Goal: Transaction & Acquisition: Purchase product/service

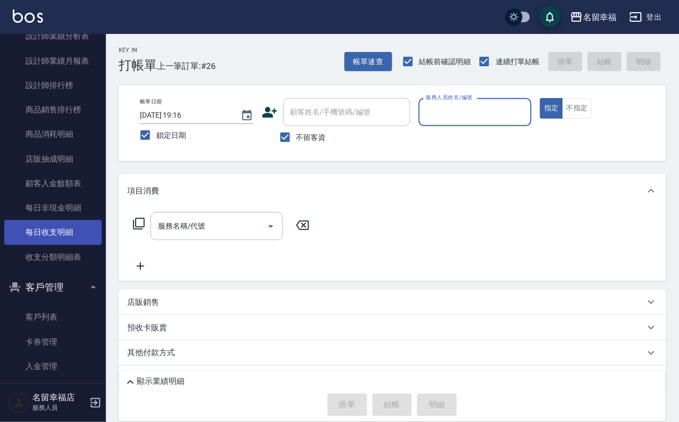
scroll to position [716, 0]
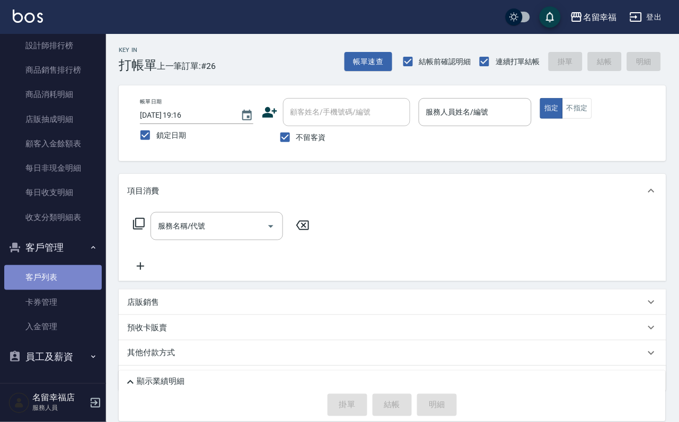
click at [56, 285] on link "客戶列表" at bounding box center [53, 277] width 98 height 24
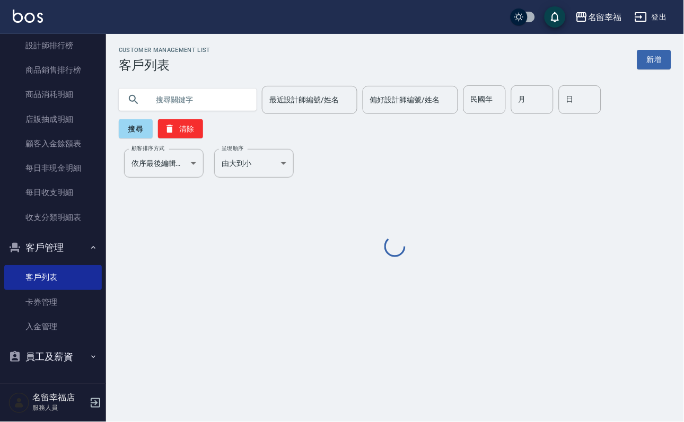
click at [199, 108] on input "text" at bounding box center [198, 99] width 100 height 29
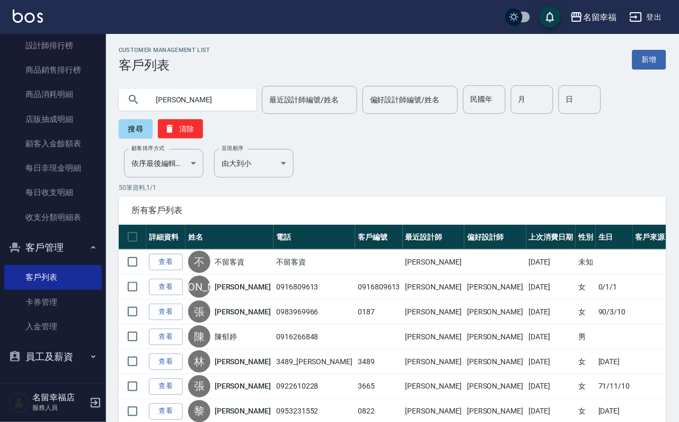
type input "[PERSON_NAME]"
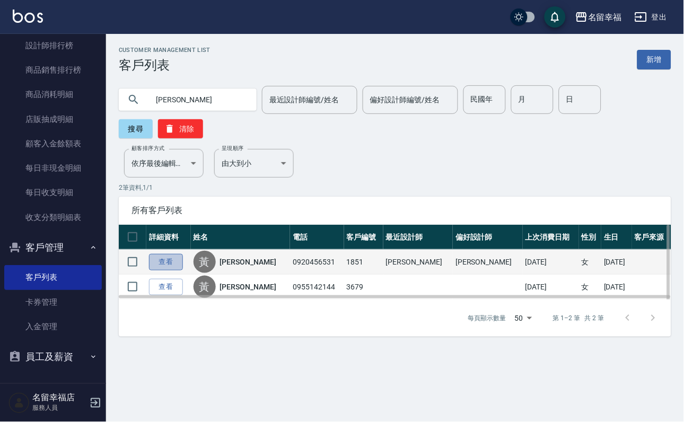
click at [174, 270] on link "查看" at bounding box center [166, 262] width 34 height 16
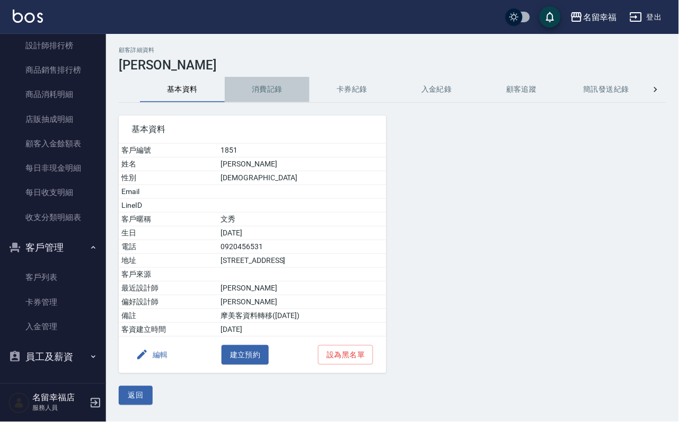
click at [263, 95] on button "消費記錄" at bounding box center [267, 89] width 85 height 25
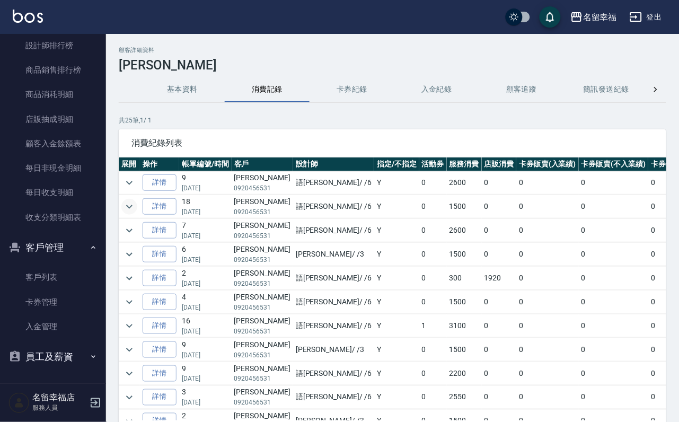
click at [136, 208] on icon "expand row" at bounding box center [129, 206] width 13 height 13
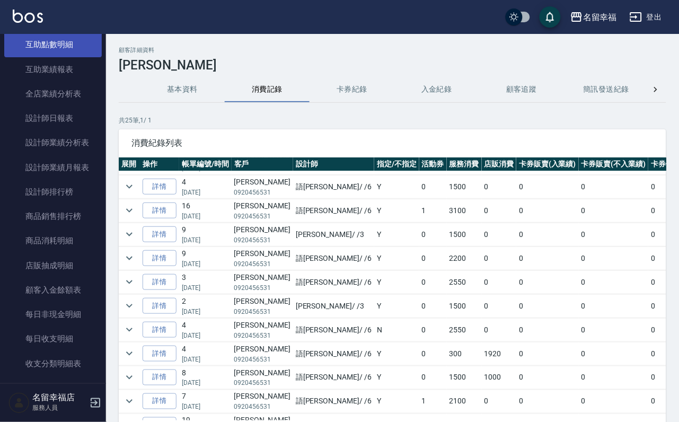
scroll to position [239, 0]
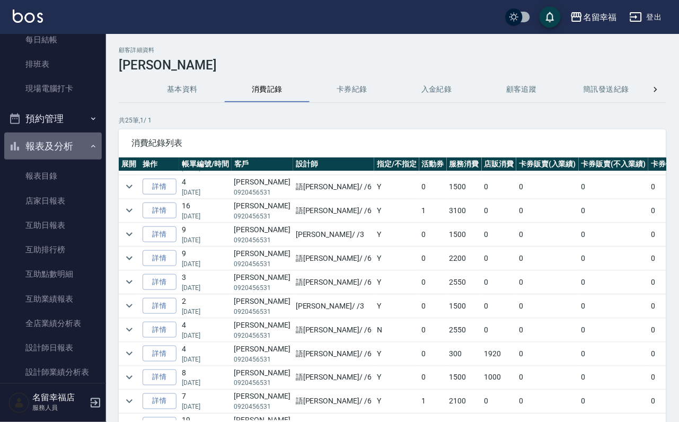
click at [66, 160] on button "報表及分析" at bounding box center [53, 147] width 98 height 28
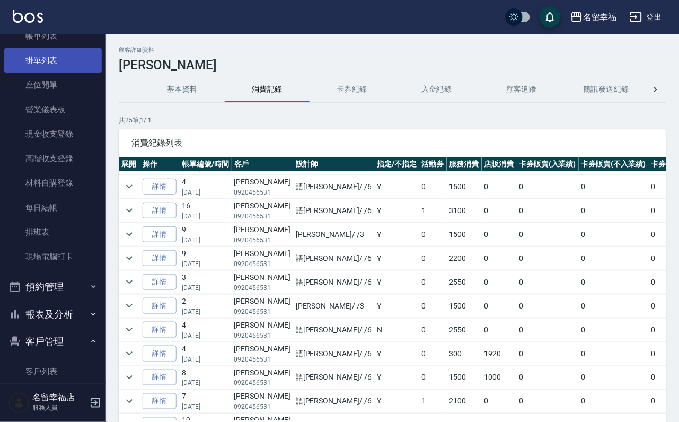
scroll to position [0, 0]
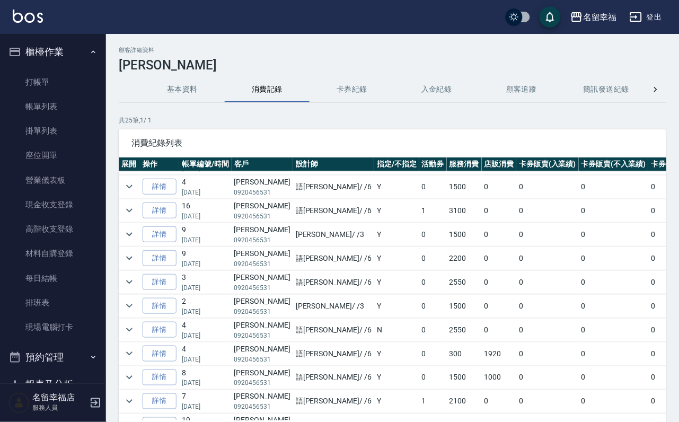
click at [58, 51] on button "櫃檯作業" at bounding box center [53, 52] width 98 height 28
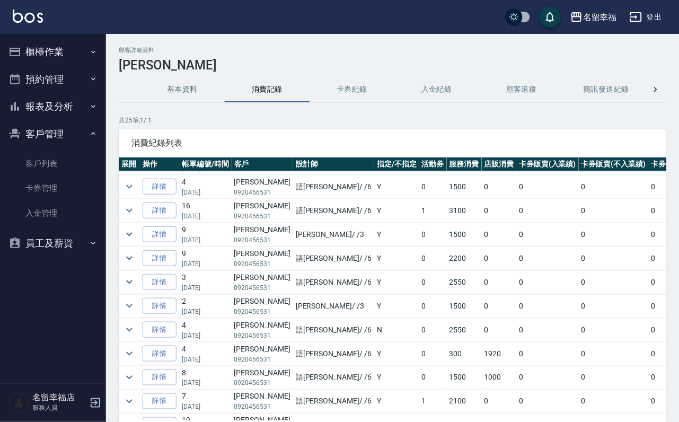
click at [70, 142] on button "客戶管理" at bounding box center [53, 134] width 98 height 28
click at [65, 59] on button "櫃檯作業" at bounding box center [53, 52] width 98 height 28
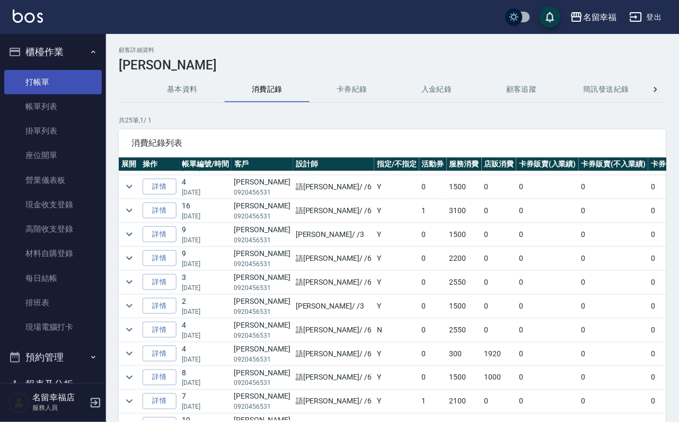
click at [68, 85] on link "打帳單" at bounding box center [53, 82] width 98 height 24
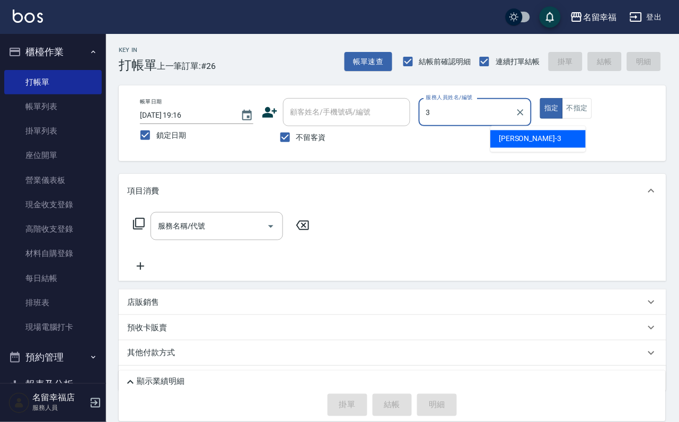
type input "[PERSON_NAME]-3"
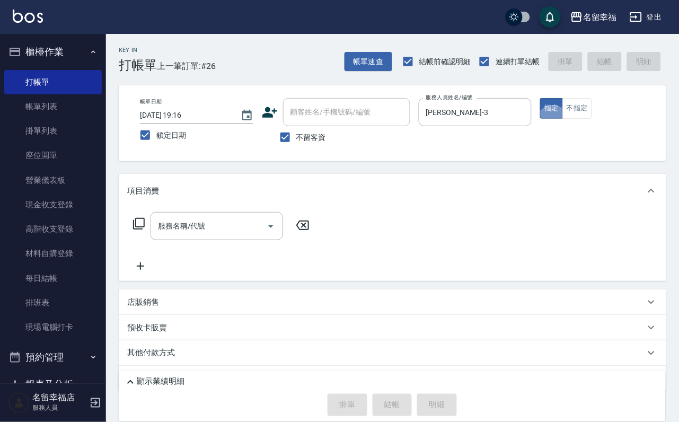
type button "true"
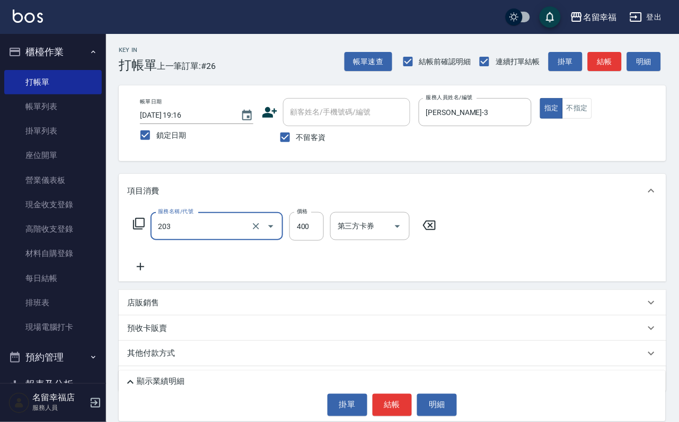
type input "指定單剪(203)"
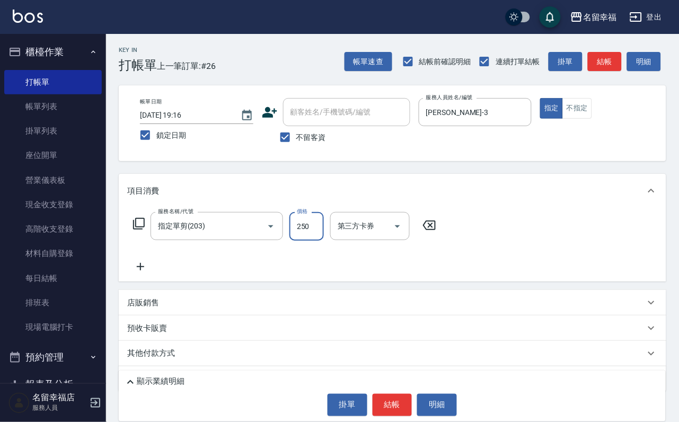
type input "250"
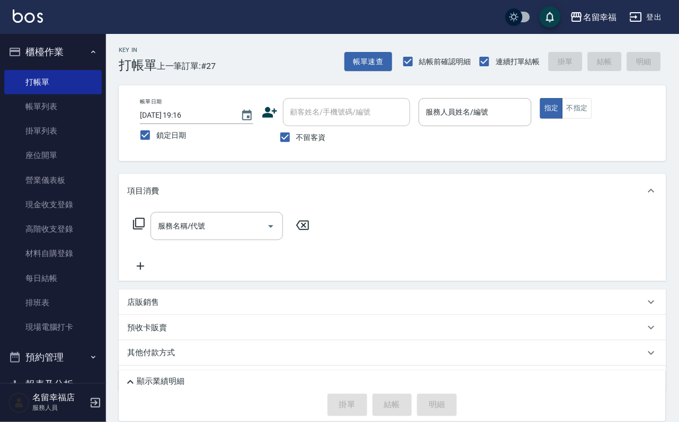
drag, startPoint x: 251, startPoint y: 138, endPoint x: 272, endPoint y: 138, distance: 21.2
click at [252, 138] on div "帳單日期 [DATE] 19:16 鎖定日期 顧客姓名/手機號碼/編號 顧客姓名/手機號碼/編號 不留客資 服務人員姓名/編號 服務人員姓名/編號 指定 不指定" at bounding box center [393, 123] width 522 height 50
click at [280, 138] on input "不留客資" at bounding box center [285, 137] width 22 height 22
checkbox input "false"
click at [317, 109] on input "顧客姓名/手機號碼/編號" at bounding box center [339, 112] width 102 height 19
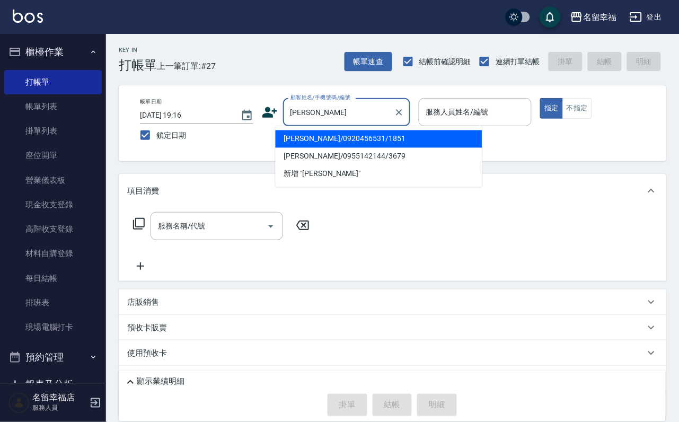
click at [393, 135] on li "[PERSON_NAME]/0920456531/1851" at bounding box center [379, 138] width 207 height 17
type input "[PERSON_NAME]/0920456531/1851"
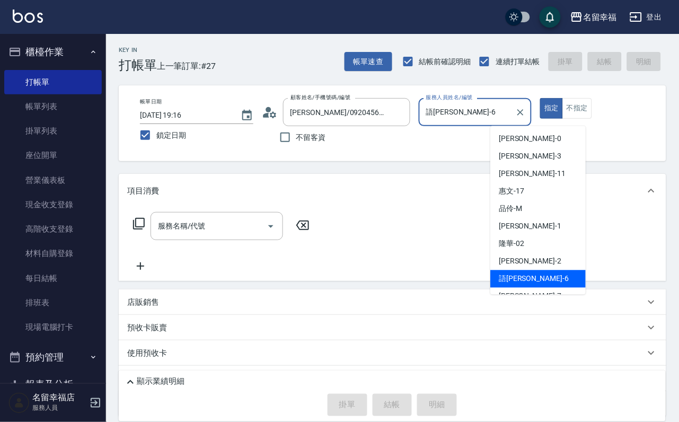
drag, startPoint x: 540, startPoint y: 118, endPoint x: 499, endPoint y: 122, distance: 41.1
click at [499, 122] on div "語[PERSON_NAME]-6 服務人員姓名/編號" at bounding box center [475, 112] width 113 height 28
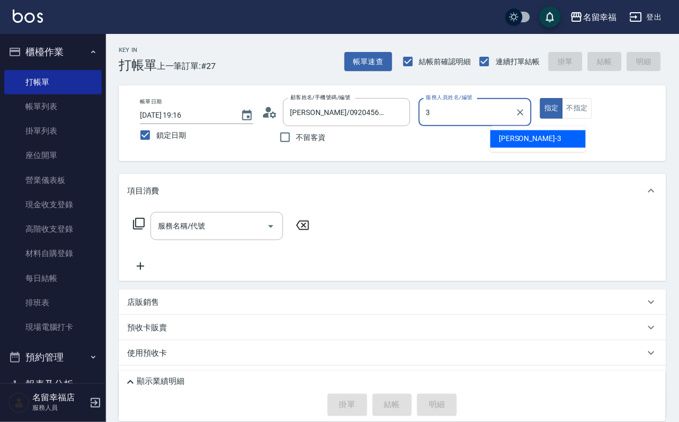
type input "[PERSON_NAME]-3"
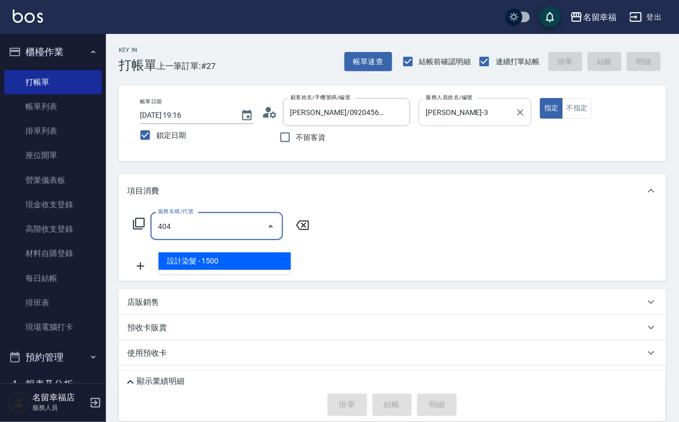
type input "設計染髮(404)"
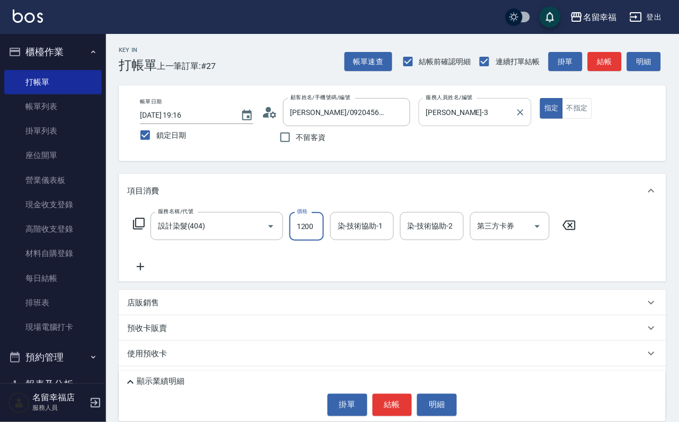
scroll to position [0, 1]
type input "1200"
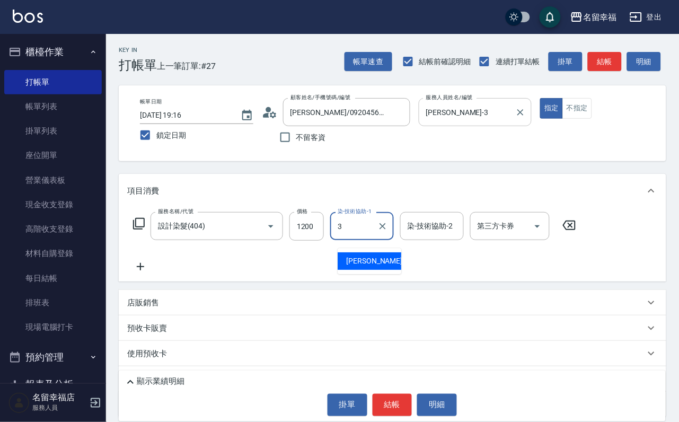
type input "[PERSON_NAME]-3"
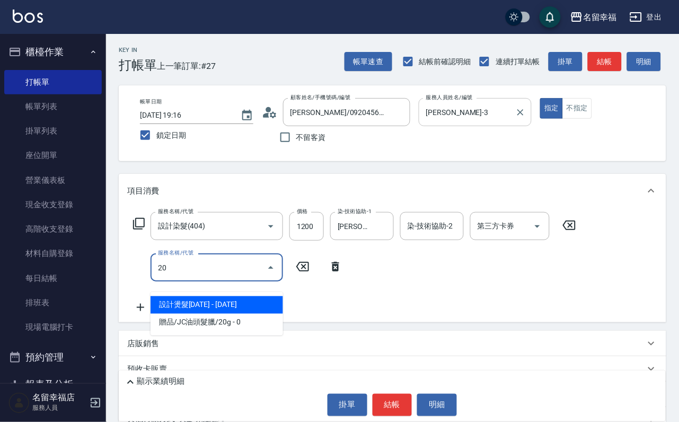
type input "2"
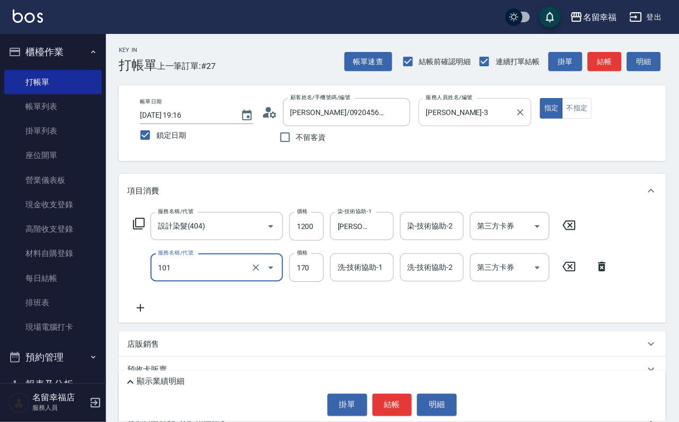
type input "洗髮(101)"
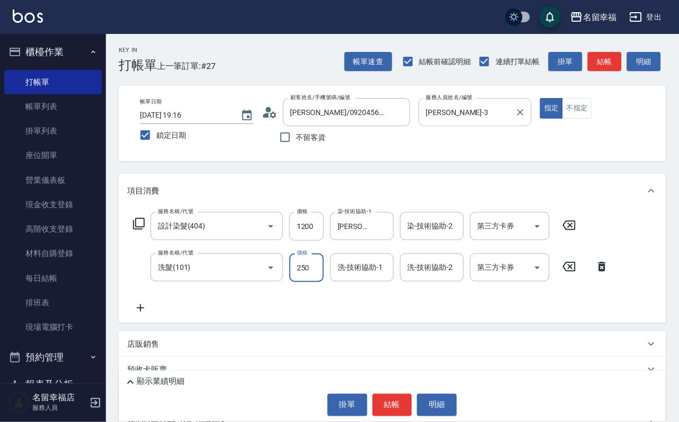
type input "250"
type input "[PERSON_NAME]-3"
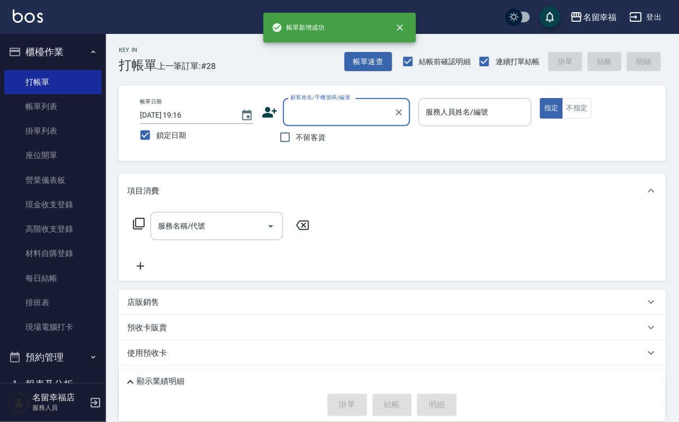
click at [323, 137] on span "不留客資" at bounding box center [311, 137] width 30 height 11
click at [296, 137] on input "不留客資" at bounding box center [285, 137] width 22 height 22
checkbox input "true"
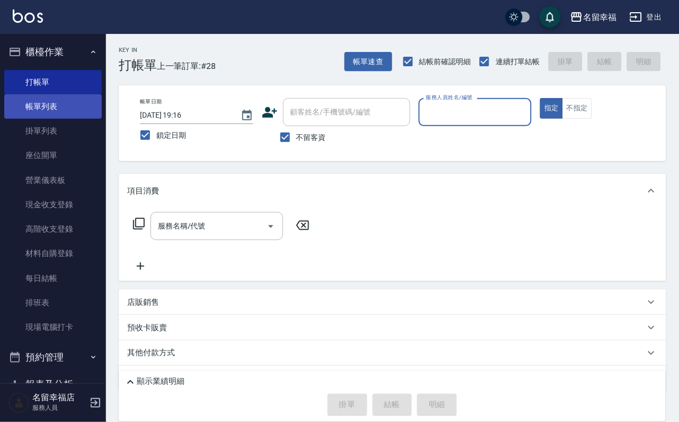
click at [51, 112] on link "帳單列表" at bounding box center [53, 106] width 98 height 24
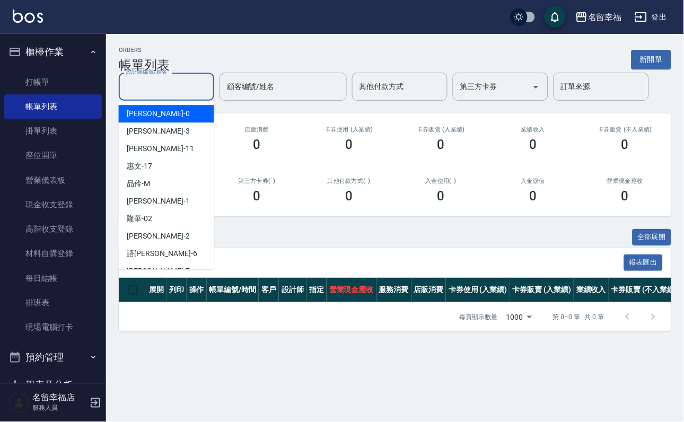
drag, startPoint x: 186, startPoint y: 92, endPoint x: 165, endPoint y: 95, distance: 21.4
click at [181, 92] on input "設計師編號/姓名" at bounding box center [167, 86] width 86 height 19
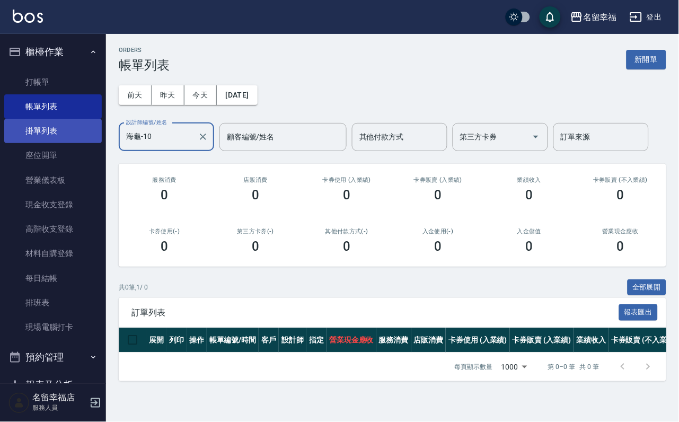
drag, startPoint x: 122, startPoint y: 141, endPoint x: 42, endPoint y: 137, distance: 80.2
click at [84, 143] on div "名留幸福 登出 櫃檯作業 打帳單 帳單列表 掛單列表 座位開單 營業儀表板 現金收支登錄 高階收支登錄 材料自購登錄 每日結帳 排班表 現場電腦打卡 預約管理…" at bounding box center [339, 211] width 679 height 422
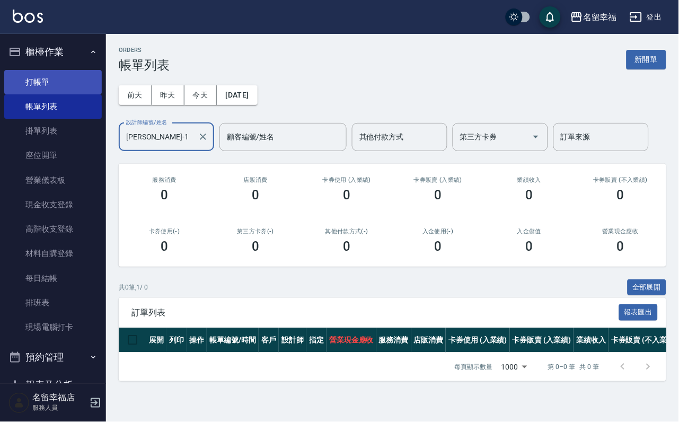
type input "[PERSON_NAME]-1"
click at [68, 81] on link "打帳單" at bounding box center [53, 82] width 98 height 24
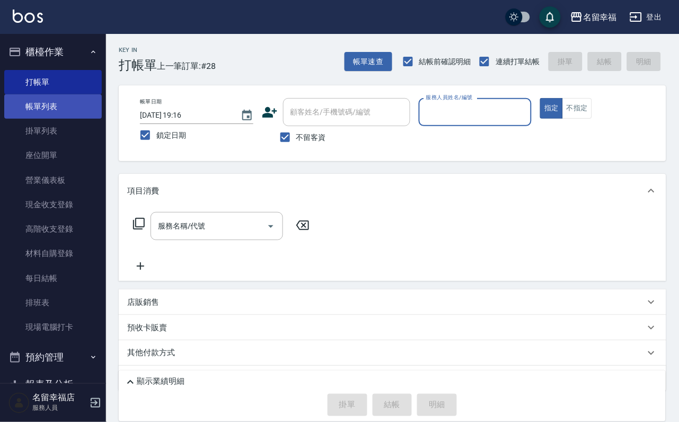
click at [50, 107] on link "帳單列表" at bounding box center [53, 106] width 98 height 24
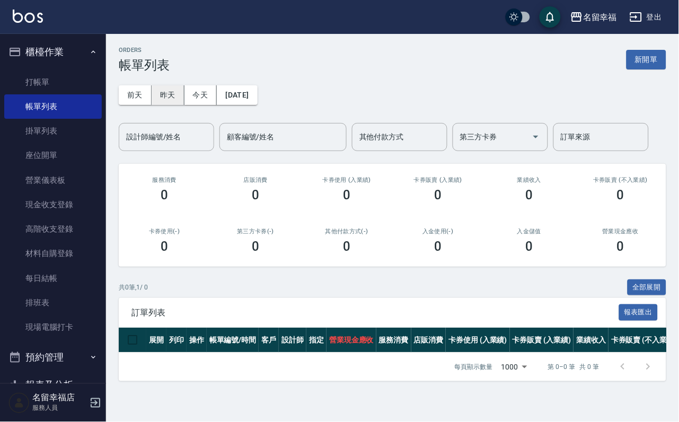
click at [177, 101] on button "昨天" at bounding box center [168, 95] width 33 height 20
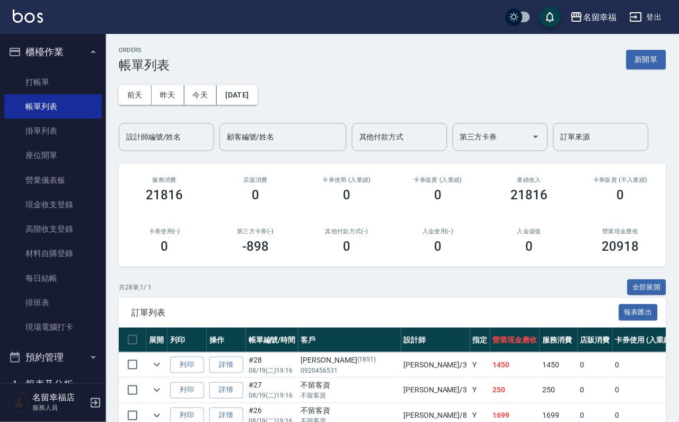
drag, startPoint x: 179, startPoint y: 138, endPoint x: 172, endPoint y: 125, distance: 14.5
click at [178, 136] on input "設計師編號/姓名" at bounding box center [167, 137] width 86 height 19
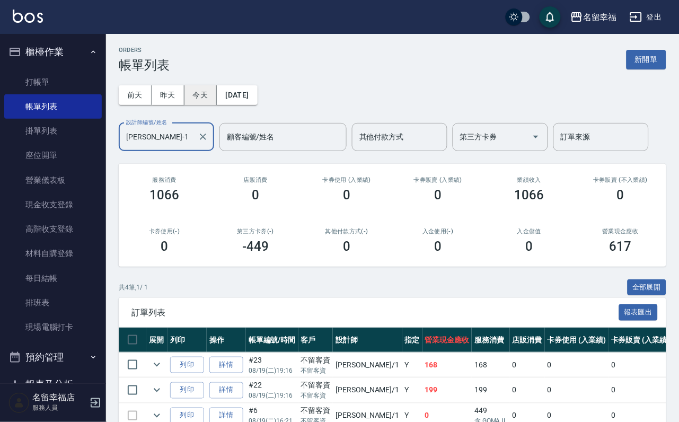
type input "[PERSON_NAME]-1"
click at [199, 93] on button "今天" at bounding box center [201, 95] width 33 height 20
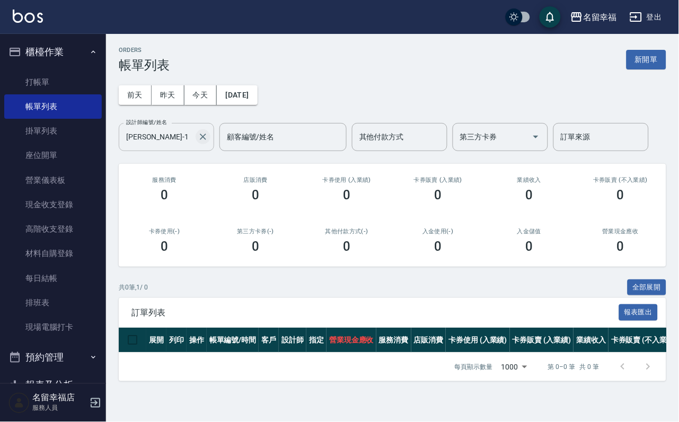
click at [206, 132] on icon "Clear" at bounding box center [203, 137] width 11 height 11
click at [217, 88] on button "今天" at bounding box center [201, 95] width 33 height 20
click at [174, 85] on button "昨天" at bounding box center [168, 95] width 33 height 20
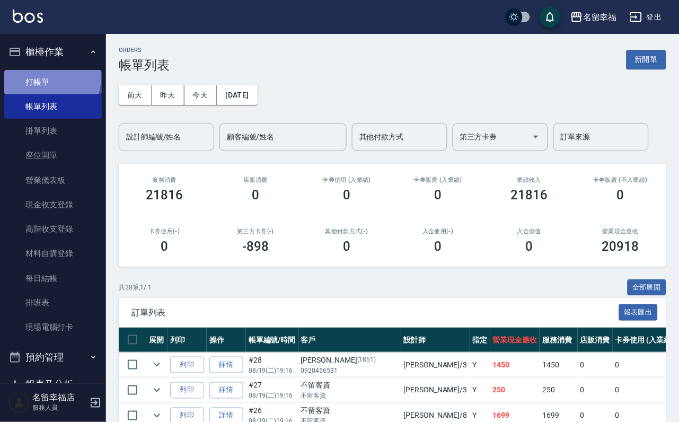
click at [49, 82] on link "打帳單" at bounding box center [53, 82] width 98 height 24
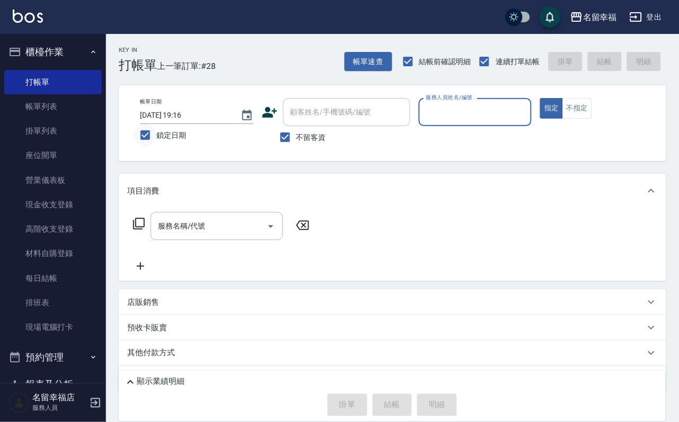
click at [156, 130] on input "鎖定日期" at bounding box center [145, 135] width 22 height 22
checkbox input "false"
type input "[DATE] 15:21"
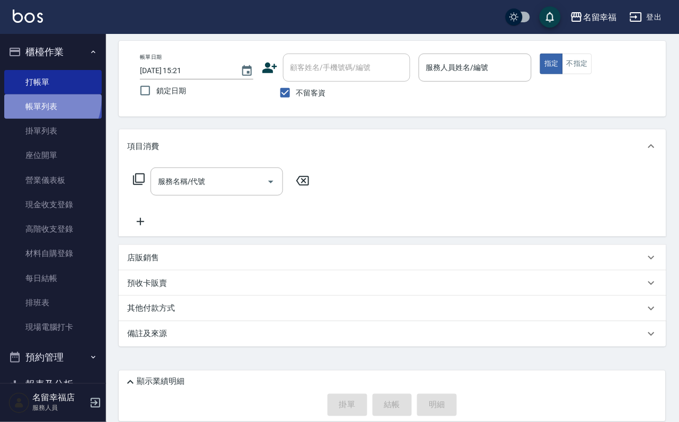
click at [32, 103] on link "帳單列表" at bounding box center [53, 106] width 98 height 24
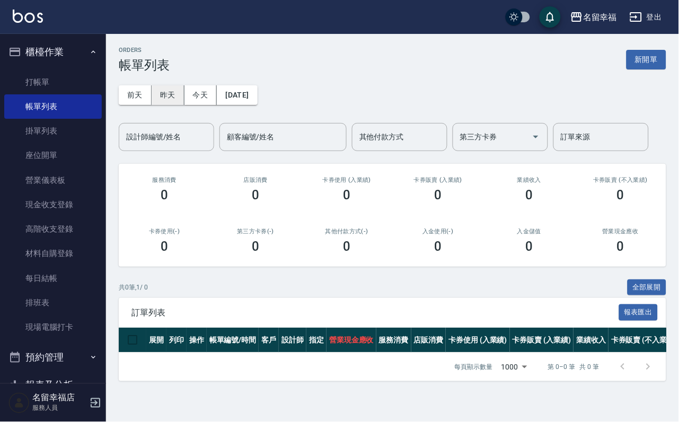
click at [167, 91] on button "昨天" at bounding box center [168, 95] width 33 height 20
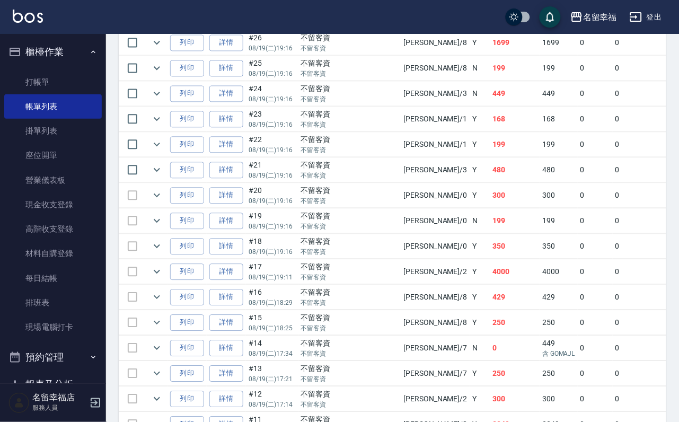
scroll to position [398, 0]
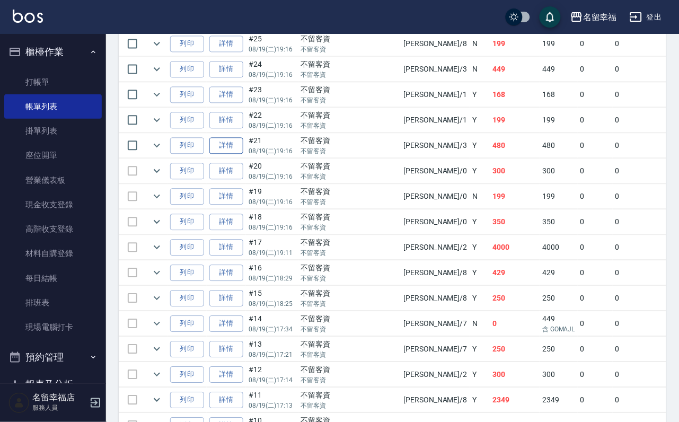
click at [243, 154] on link "詳情" at bounding box center [226, 145] width 34 height 16
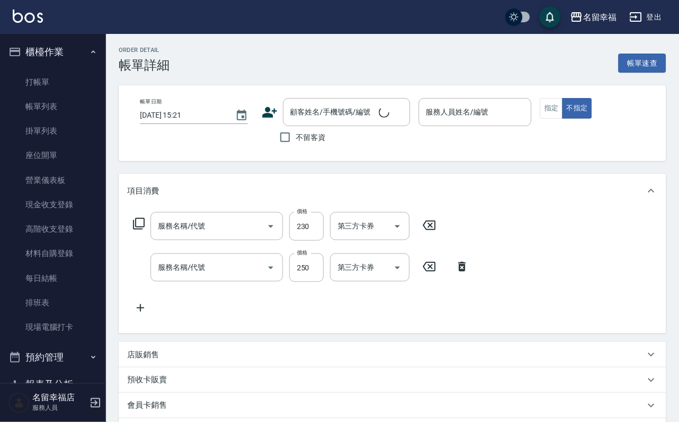
type input "[DATE] 19:16"
checkbox input "true"
type input "[PERSON_NAME]-3"
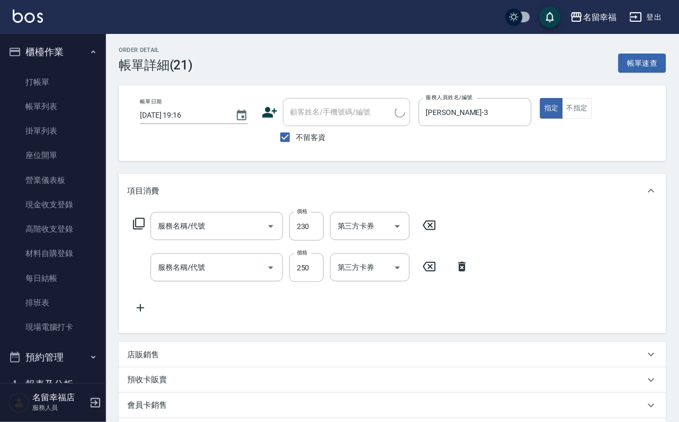
type input "洗髮(101)"
type input "指定單剪(203)"
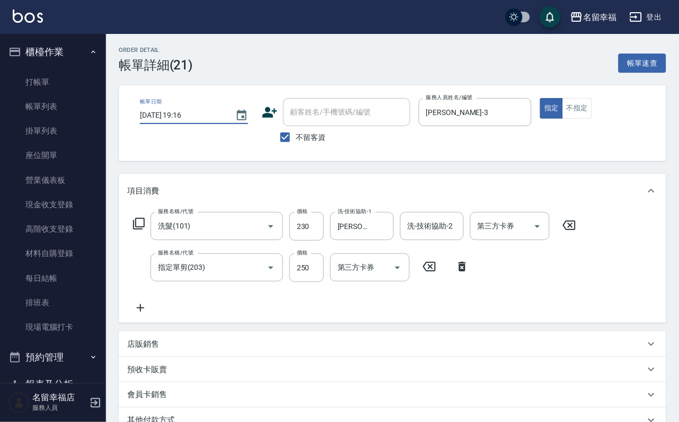
click at [188, 113] on input "[DATE] 19:16" at bounding box center [182, 115] width 85 height 17
type input "[DATE] 19:16"
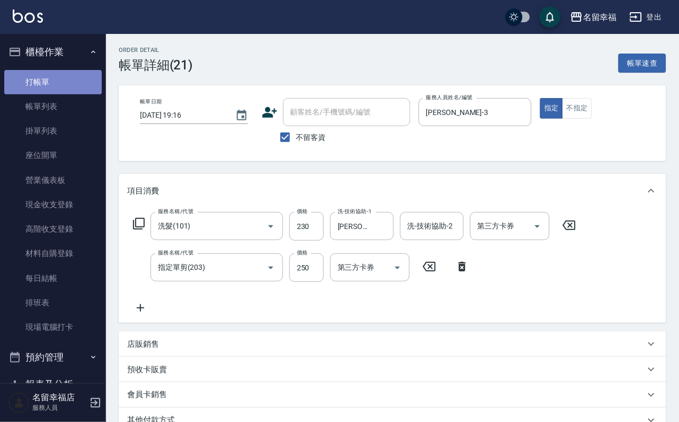
click at [62, 83] on link "打帳單" at bounding box center [53, 82] width 98 height 24
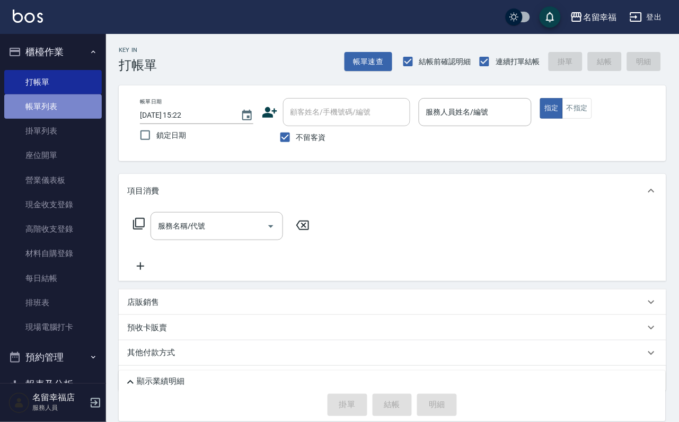
click at [68, 108] on link "帳單列表" at bounding box center [53, 106] width 98 height 24
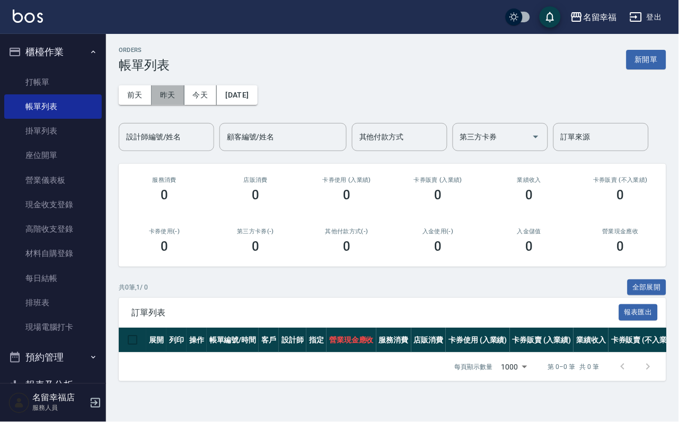
click at [171, 95] on button "昨天" at bounding box center [168, 95] width 33 height 20
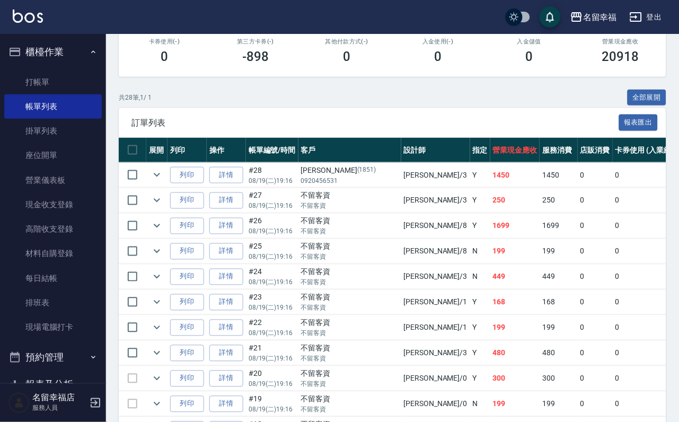
scroll to position [318, 0]
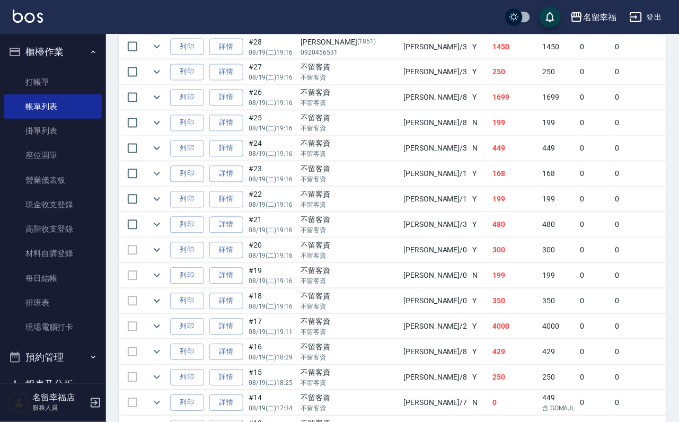
drag, startPoint x: 249, startPoint y: 312, endPoint x: 682, endPoint y: 109, distance: 478.7
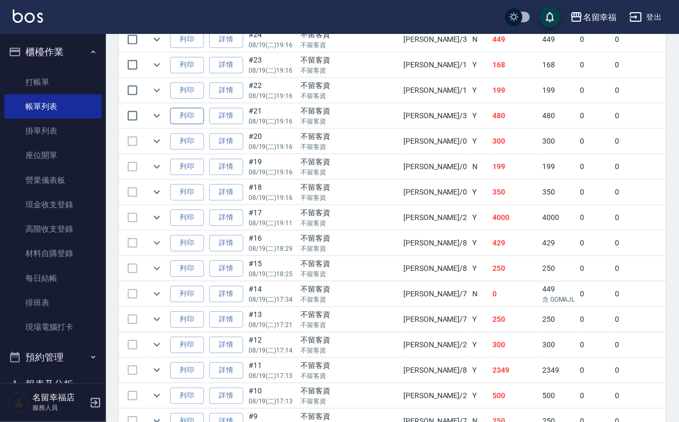
scroll to position [398, 0]
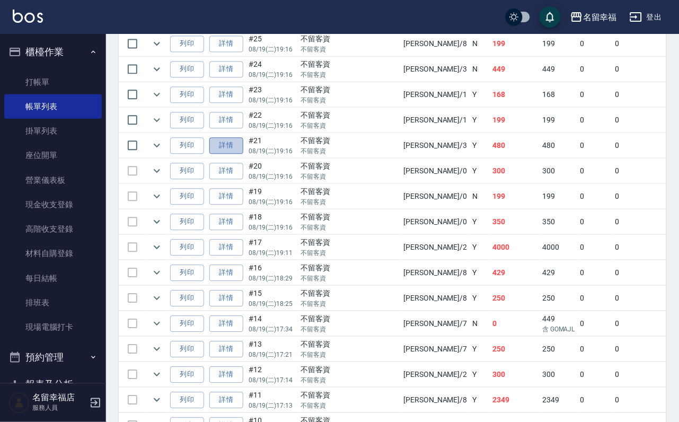
click at [235, 154] on link "詳情" at bounding box center [226, 145] width 34 height 16
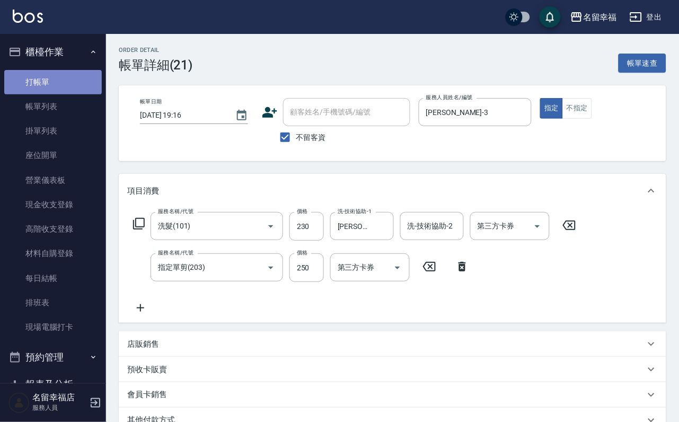
click at [54, 84] on link "打帳單" at bounding box center [53, 82] width 98 height 24
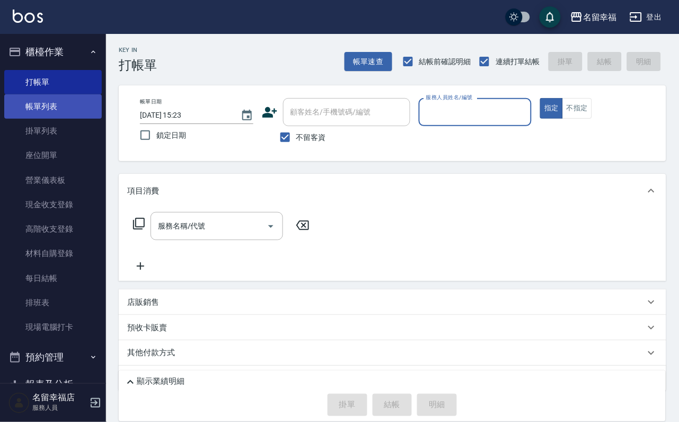
drag, startPoint x: 74, startPoint y: 113, endPoint x: 80, endPoint y: 113, distance: 5.8
click at [74, 112] on link "帳單列表" at bounding box center [53, 106] width 98 height 24
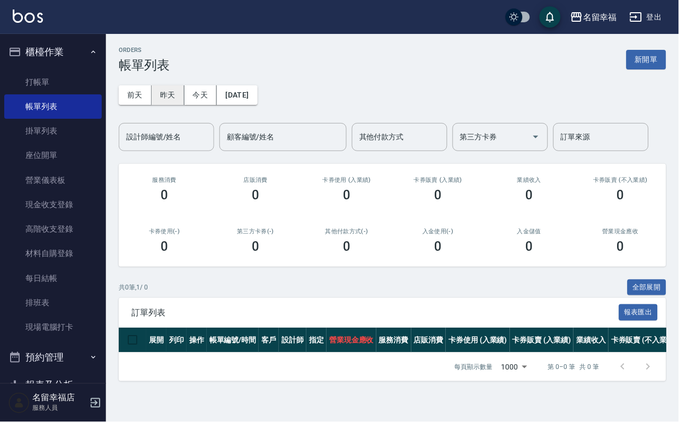
click at [172, 93] on button "昨天" at bounding box center [168, 95] width 33 height 20
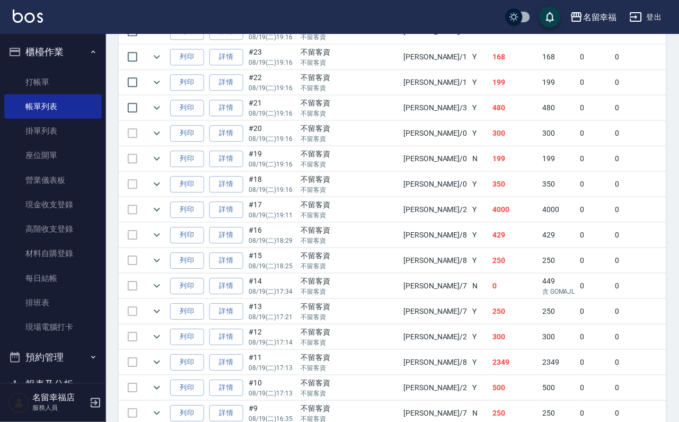
scroll to position [398, 0]
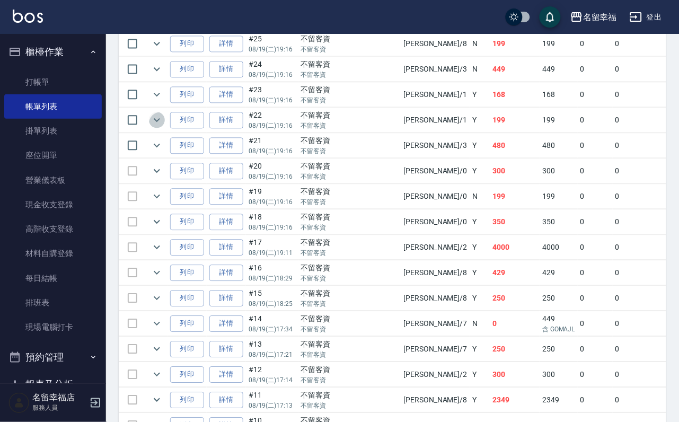
click at [163, 126] on icon "expand row" at bounding box center [157, 119] width 13 height 13
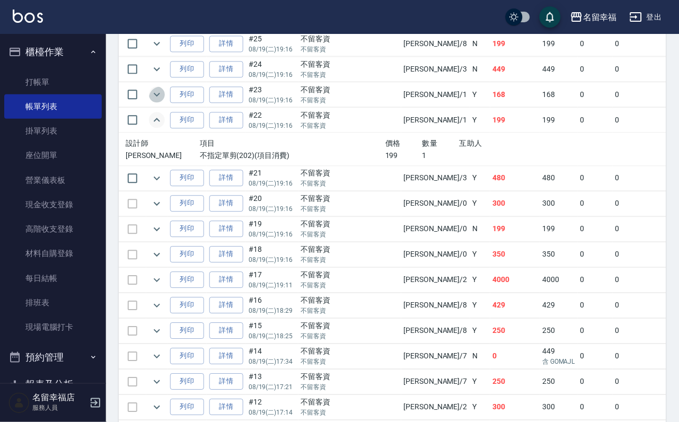
click at [160, 97] on icon "expand row" at bounding box center [157, 95] width 6 height 4
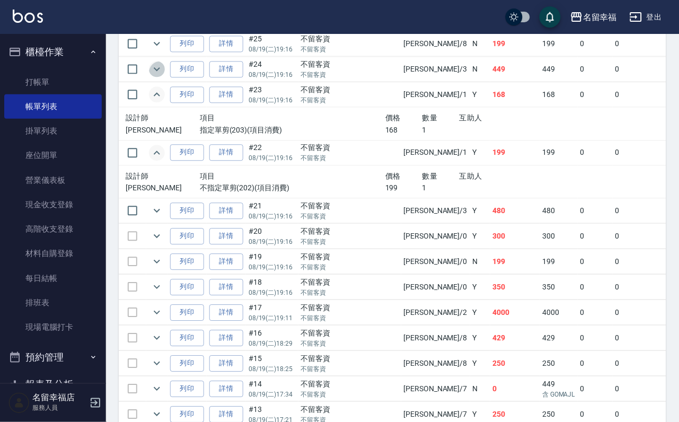
click at [160, 71] on icon "expand row" at bounding box center [157, 69] width 6 height 4
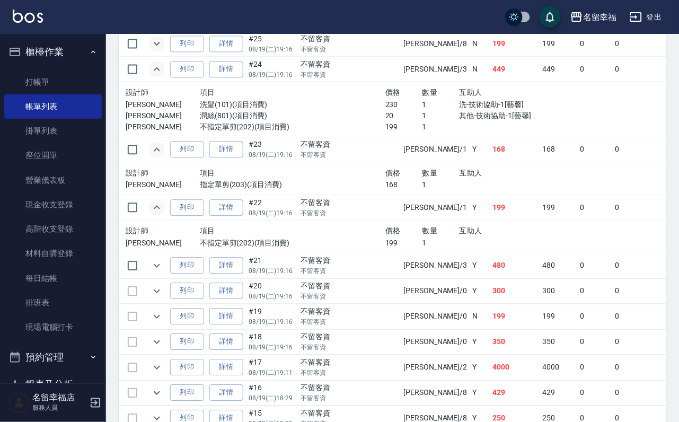
click at [163, 50] on icon "expand row" at bounding box center [157, 43] width 13 height 13
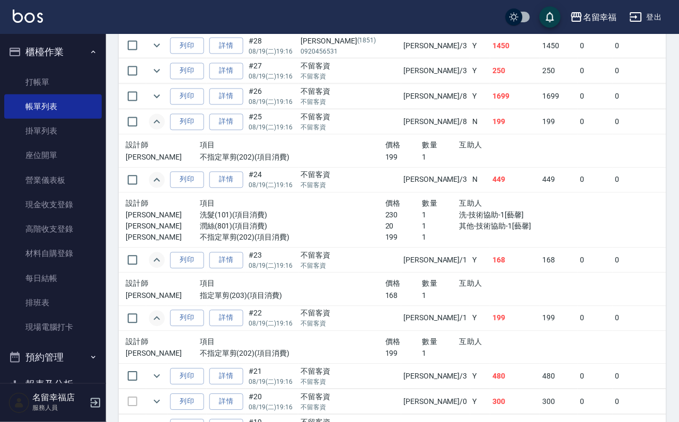
scroll to position [318, 0]
click at [160, 100] on icon "expand row" at bounding box center [157, 98] width 6 height 4
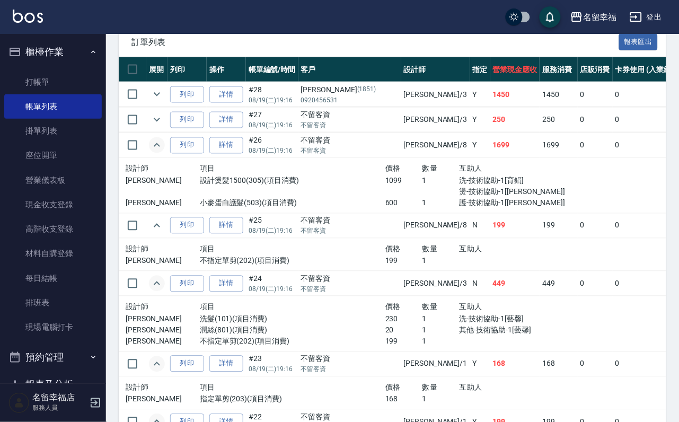
scroll to position [239, 0]
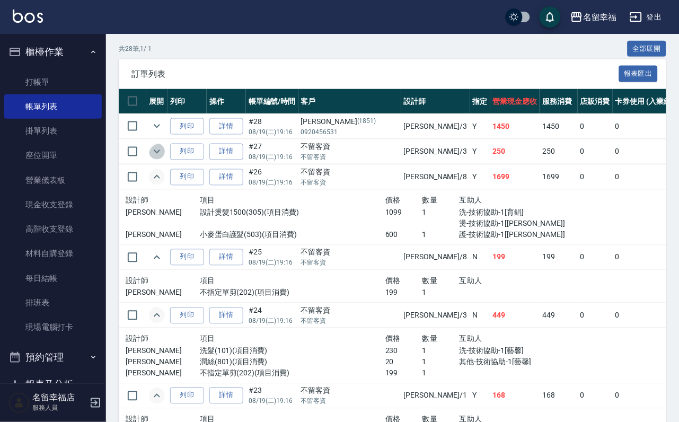
click at [160, 154] on icon "expand row" at bounding box center [157, 152] width 6 height 4
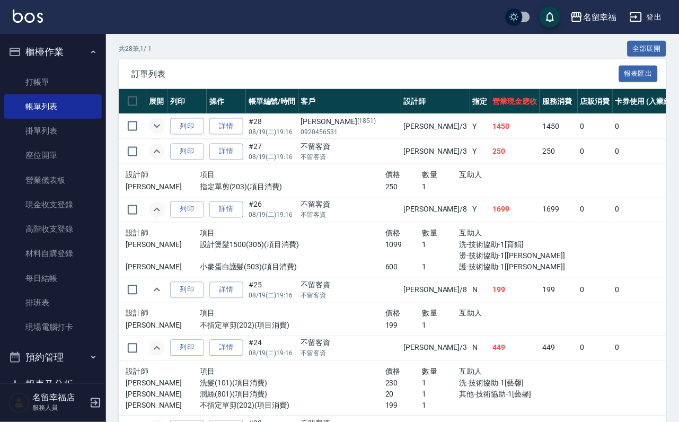
click at [160, 128] on icon "expand row" at bounding box center [157, 127] width 6 height 4
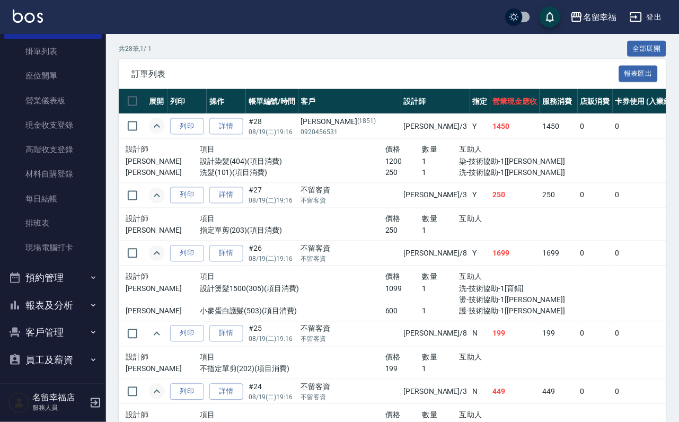
scroll to position [318, 0]
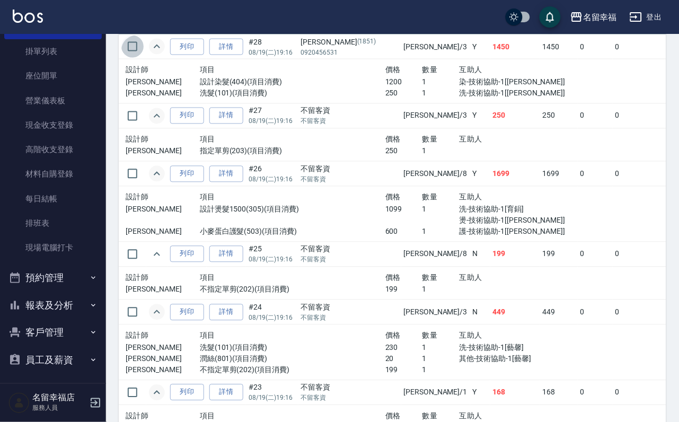
click at [144, 58] on input "checkbox" at bounding box center [132, 47] width 22 height 22
checkbox input "true"
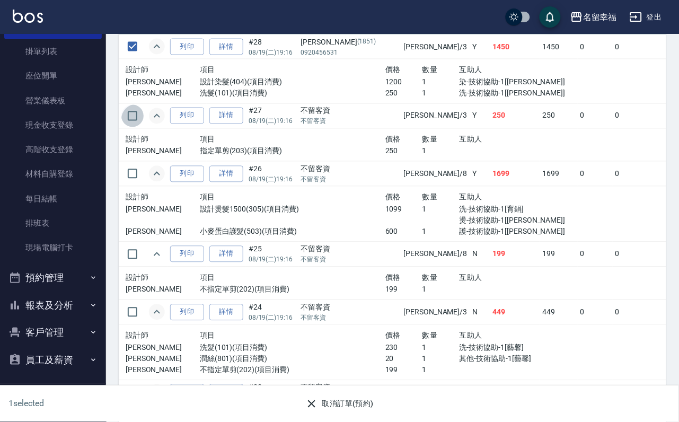
click at [138, 127] on input "checkbox" at bounding box center [132, 116] width 22 height 22
checkbox input "true"
click at [135, 185] on input "checkbox" at bounding box center [132, 174] width 22 height 22
checkbox input "true"
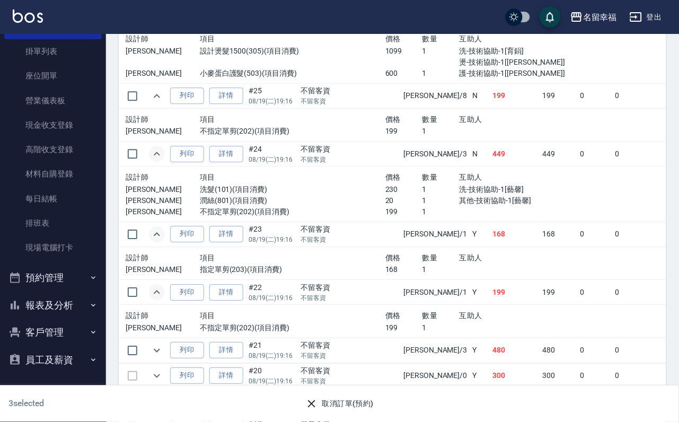
scroll to position [477, 0]
drag, startPoint x: 134, startPoint y: 168, endPoint x: 145, endPoint y: 186, distance: 21.4
click at [136, 107] on input "checkbox" at bounding box center [132, 95] width 22 height 22
checkbox input "true"
click at [143, 164] on input "checkbox" at bounding box center [132, 153] width 22 height 22
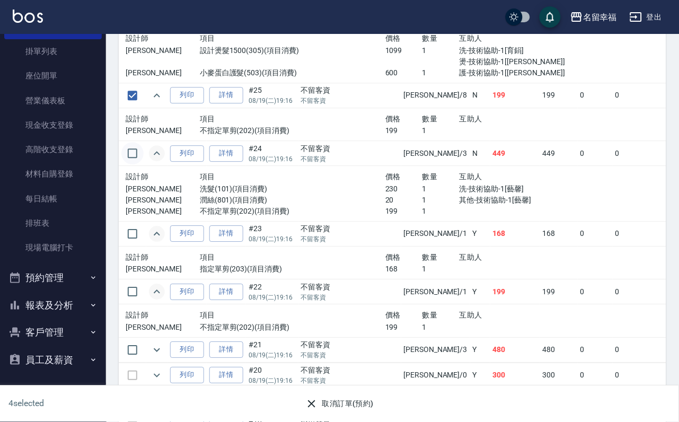
checkbox input "true"
click at [142, 245] on input "checkbox" at bounding box center [132, 234] width 22 height 22
checkbox input "true"
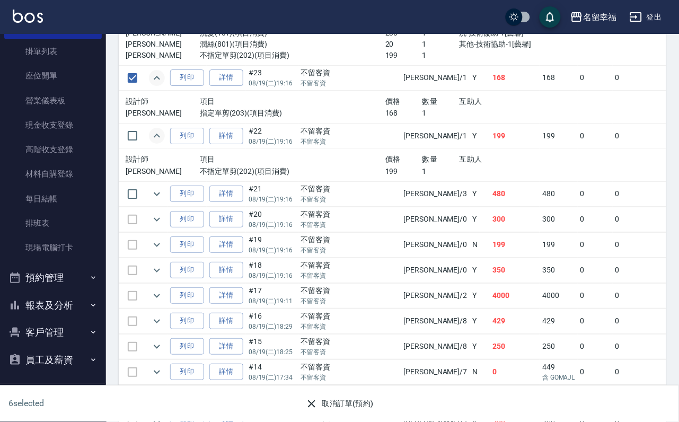
scroll to position [636, 0]
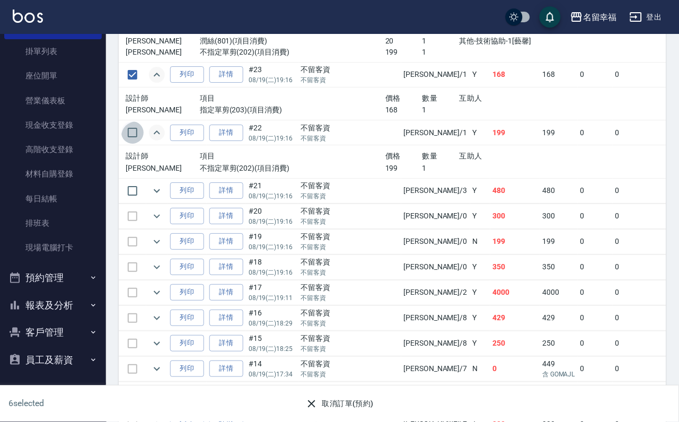
click at [136, 144] on input "checkbox" at bounding box center [132, 132] width 22 height 22
checkbox input "true"
click at [141, 202] on input "checkbox" at bounding box center [132, 191] width 22 height 22
checkbox input "true"
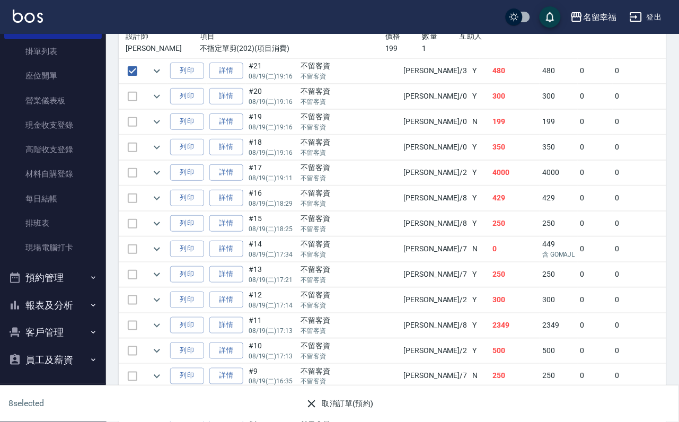
scroll to position [716, 0]
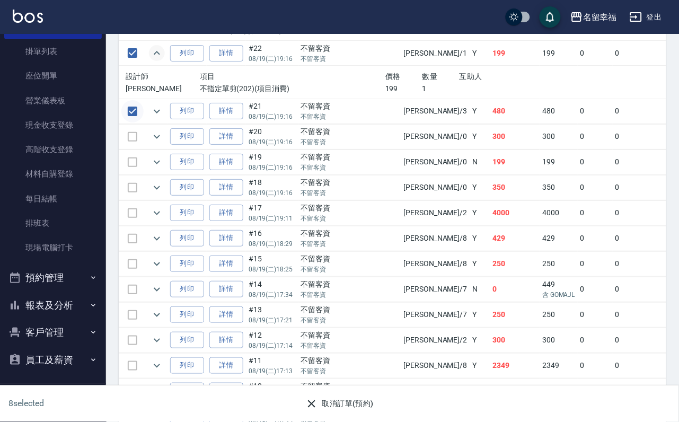
click at [138, 122] on input "checkbox" at bounding box center [132, 111] width 22 height 22
checkbox input "false"
click at [141, 122] on input "checkbox" at bounding box center [132, 111] width 22 height 22
checkbox input "true"
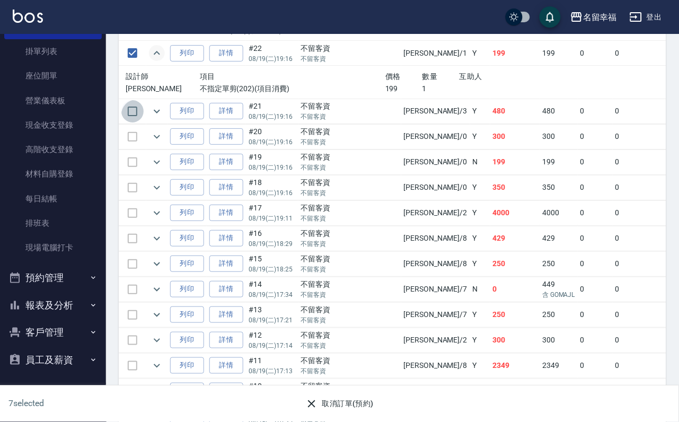
checkbox input "true"
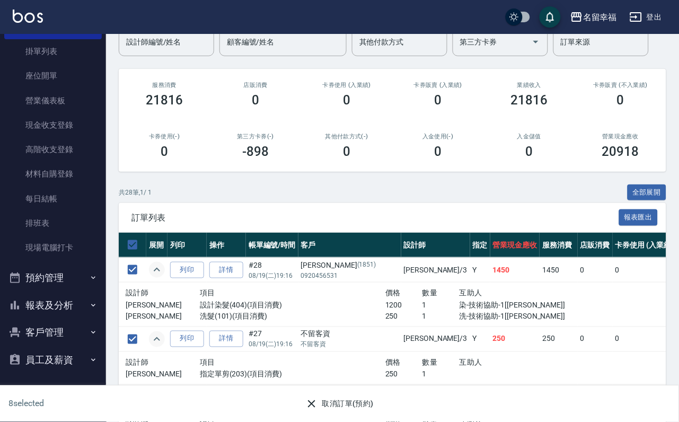
scroll to position [239, 0]
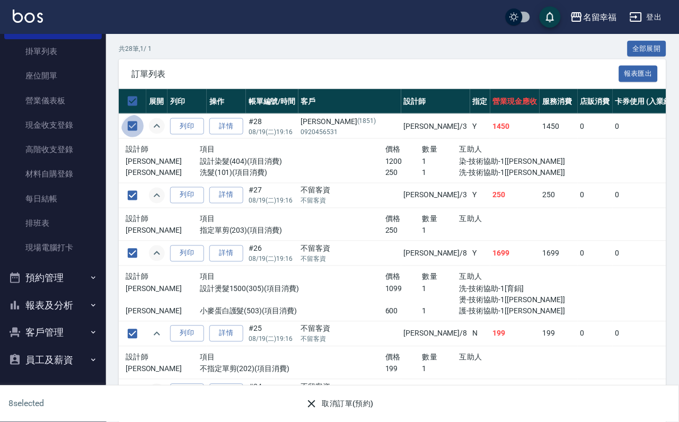
click at [139, 137] on input "checkbox" at bounding box center [132, 126] width 22 height 22
checkbox input "false"
click at [139, 112] on input "checkbox" at bounding box center [132, 101] width 22 height 22
checkbox input "true"
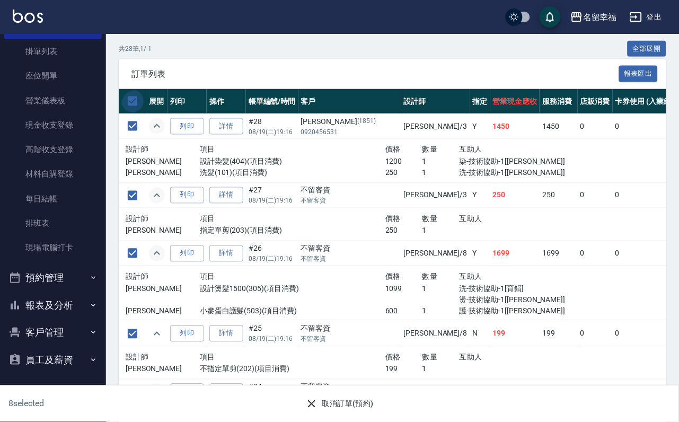
click at [144, 112] on input "checkbox" at bounding box center [132, 101] width 22 height 22
checkbox input "false"
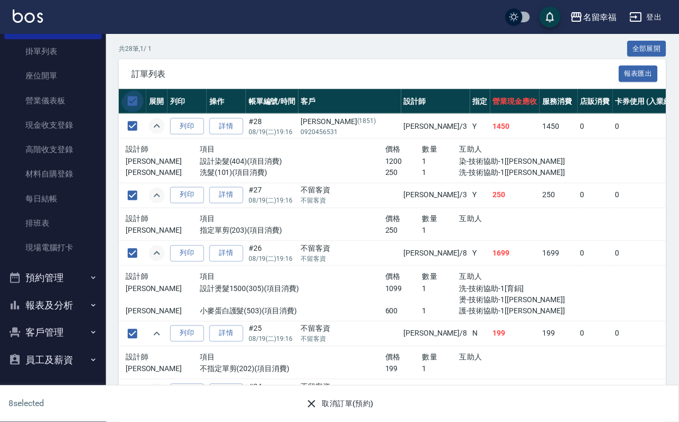
checkbox input "false"
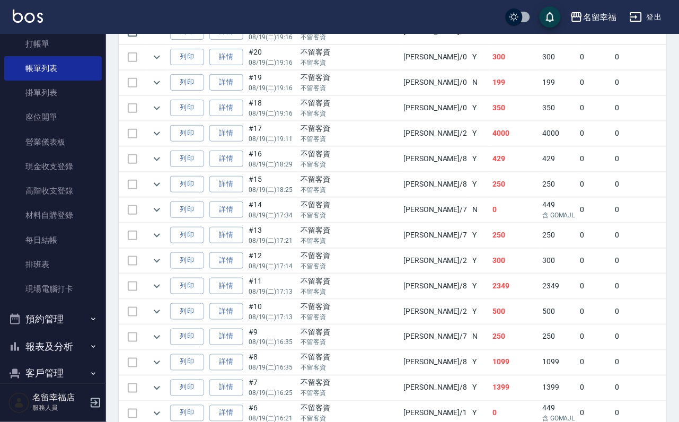
scroll to position [0, 0]
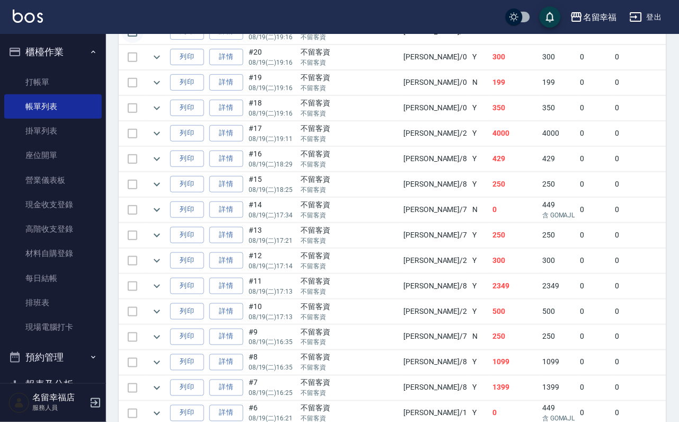
click at [128, 43] on input "checkbox" at bounding box center [132, 32] width 22 height 22
checkbox input "true"
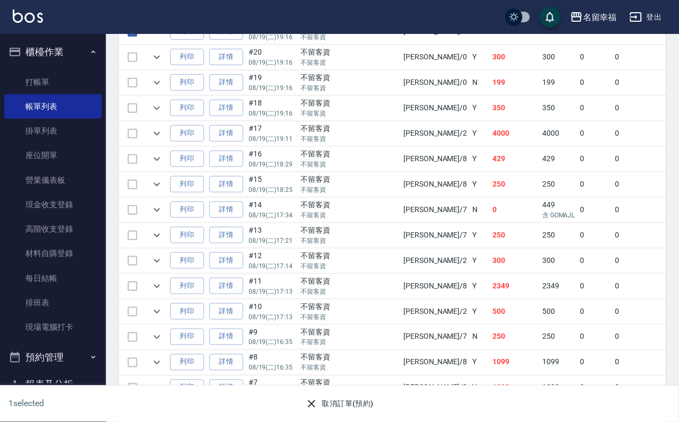
click at [364, 396] on button "取消訂單(預約)" at bounding box center [339, 405] width 77 height 20
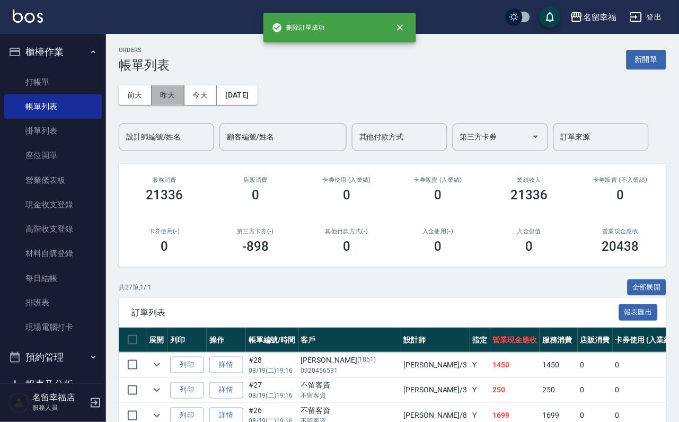
click at [174, 86] on button "昨天" at bounding box center [168, 95] width 33 height 20
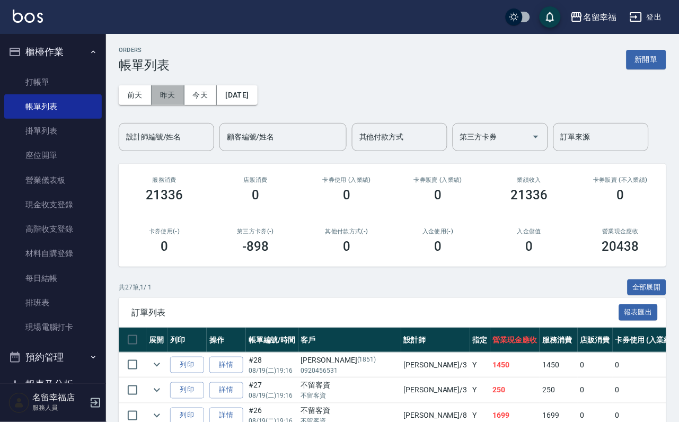
click at [181, 96] on button "昨天" at bounding box center [168, 95] width 33 height 20
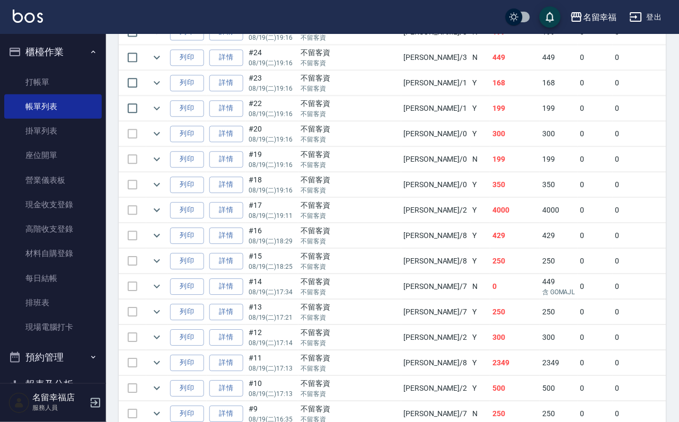
scroll to position [239, 0]
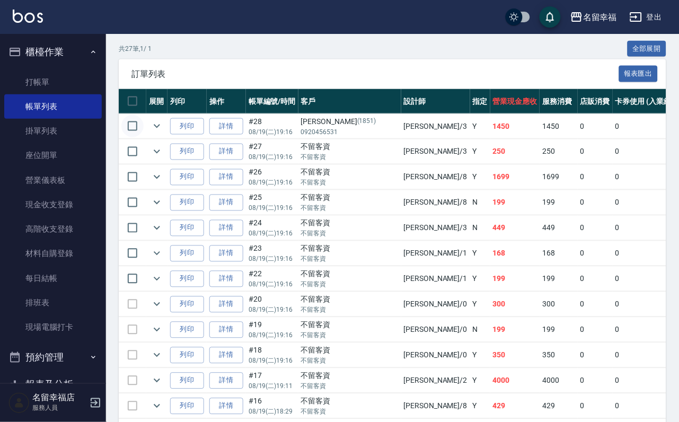
click at [144, 137] on input "checkbox" at bounding box center [132, 126] width 22 height 22
checkbox input "true"
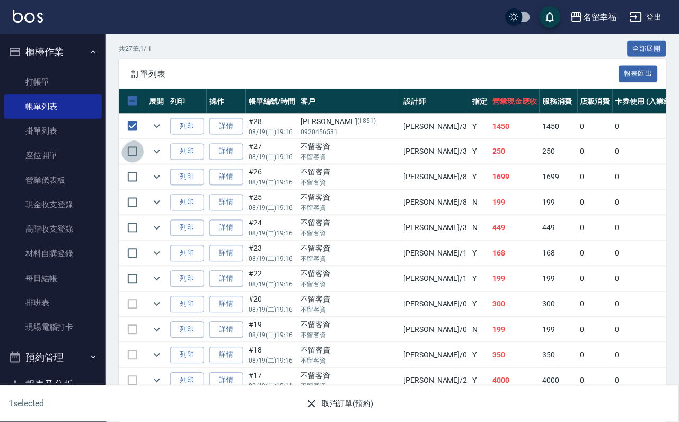
click at [144, 163] on input "checkbox" at bounding box center [132, 152] width 22 height 22
checkbox input "true"
click at [140, 188] on input "checkbox" at bounding box center [132, 177] width 22 height 22
checkbox input "true"
click at [138, 214] on input "checkbox" at bounding box center [132, 202] width 22 height 22
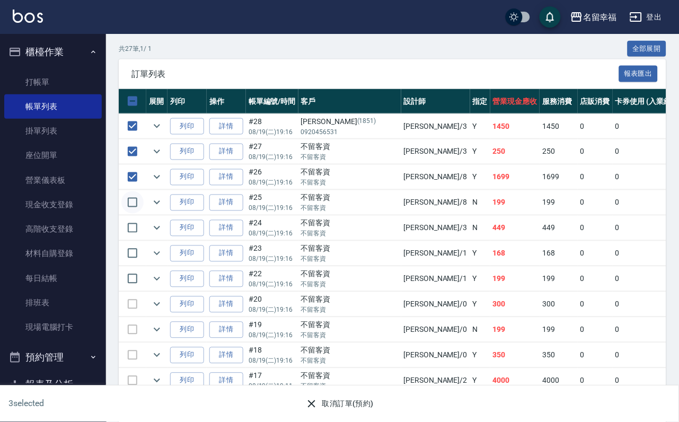
checkbox input "true"
click at [133, 239] on input "checkbox" at bounding box center [132, 228] width 22 height 22
checkbox input "true"
click at [134, 265] on input "checkbox" at bounding box center [132, 253] width 22 height 22
checkbox input "true"
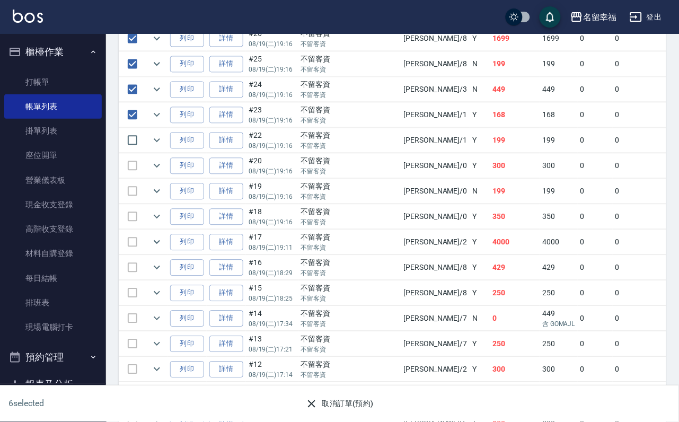
scroll to position [398, 0]
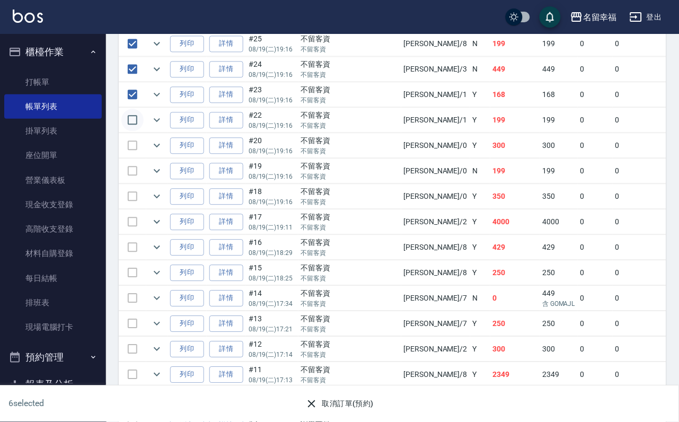
click at [134, 131] on input "checkbox" at bounding box center [132, 120] width 22 height 22
checkbox input "true"
click at [331, 399] on button "取消訂單(預約)" at bounding box center [339, 405] width 77 height 20
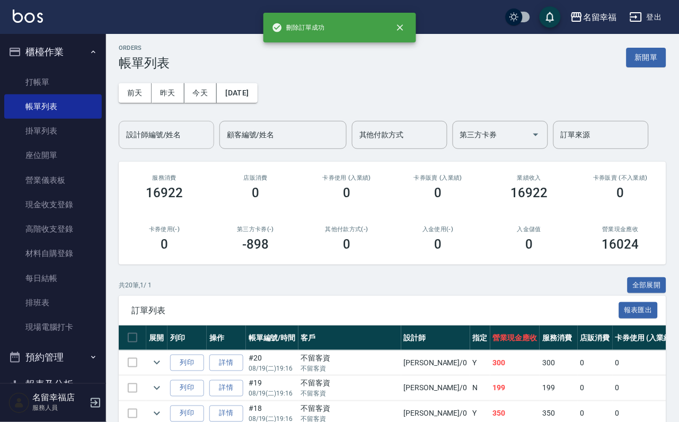
scroll to position [0, 0]
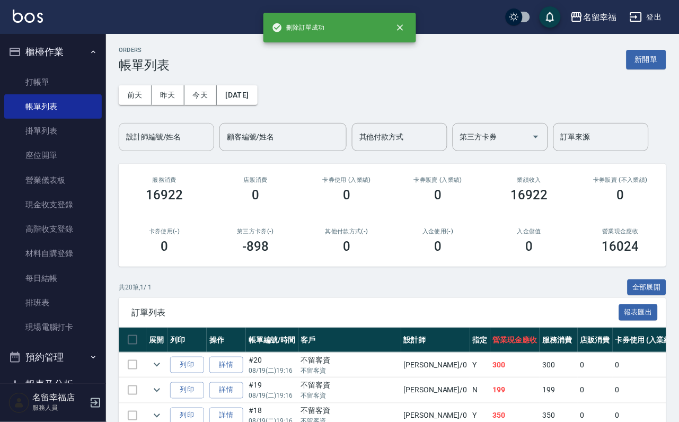
click at [158, 145] on input "設計師編號/姓名" at bounding box center [167, 137] width 86 height 19
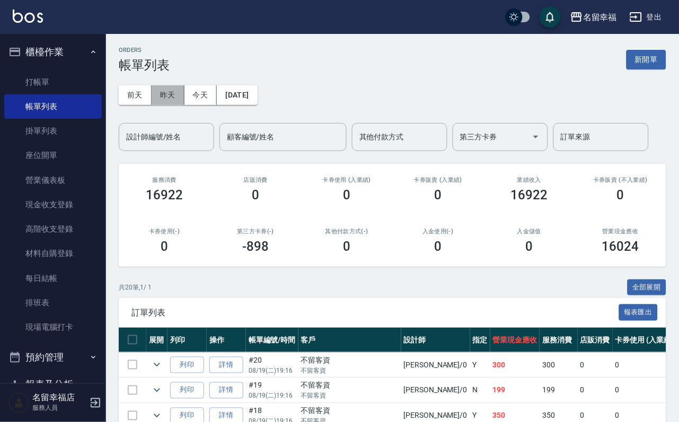
click at [172, 87] on button "昨天" at bounding box center [168, 95] width 33 height 20
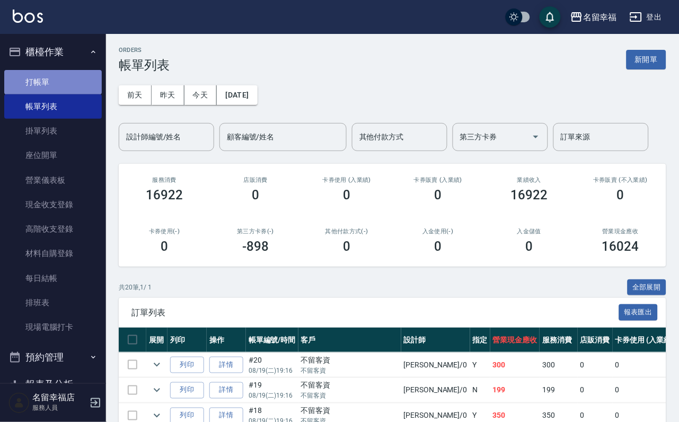
click at [55, 89] on link "打帳單" at bounding box center [53, 82] width 98 height 24
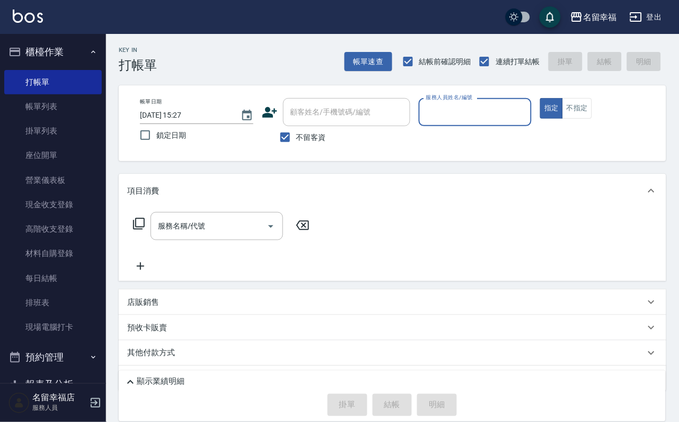
click at [528, 111] on input "服務人員姓名/編號" at bounding box center [476, 112] width 104 height 19
type input "[PERSON_NAME]-3"
type button "true"
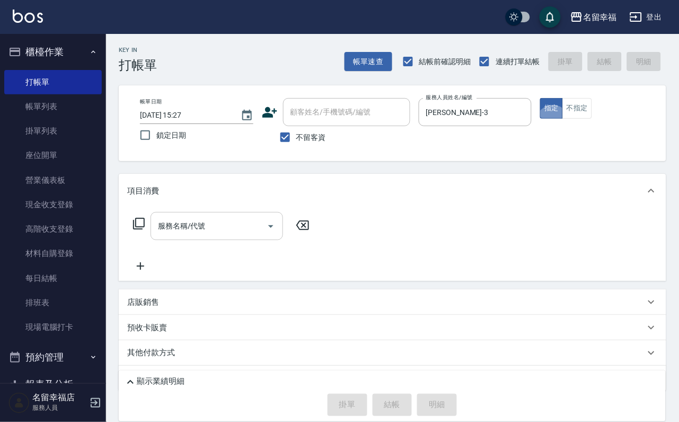
click at [223, 229] on input "服務名稱/代號" at bounding box center [208, 226] width 107 height 19
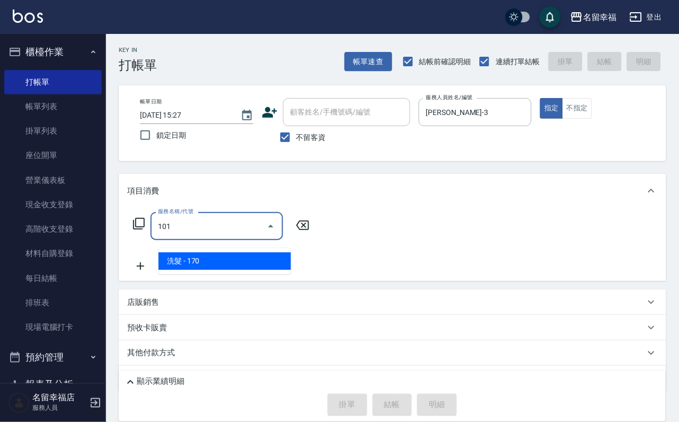
type input "洗髮(101)"
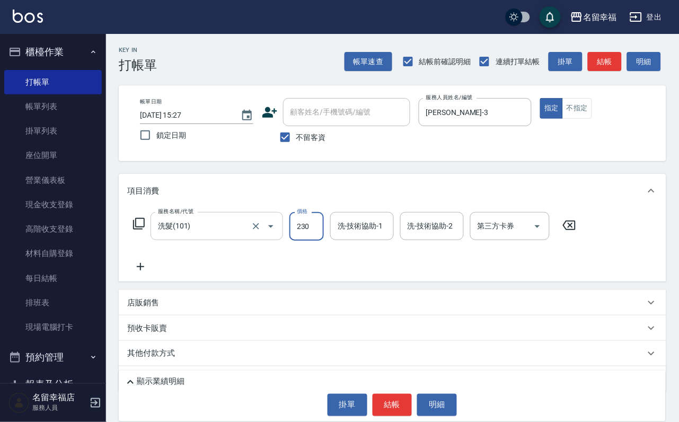
type input "230"
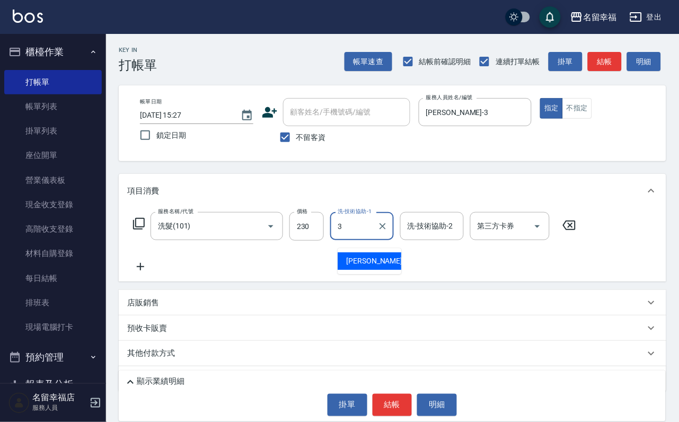
type input "[PERSON_NAME]-3"
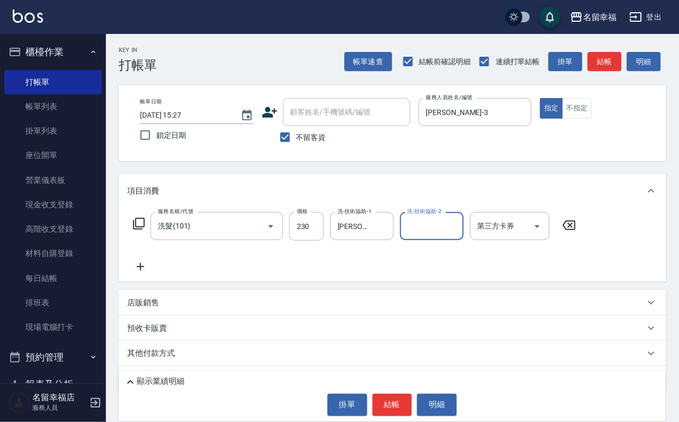
click at [143, 273] on icon at bounding box center [140, 266] width 27 height 13
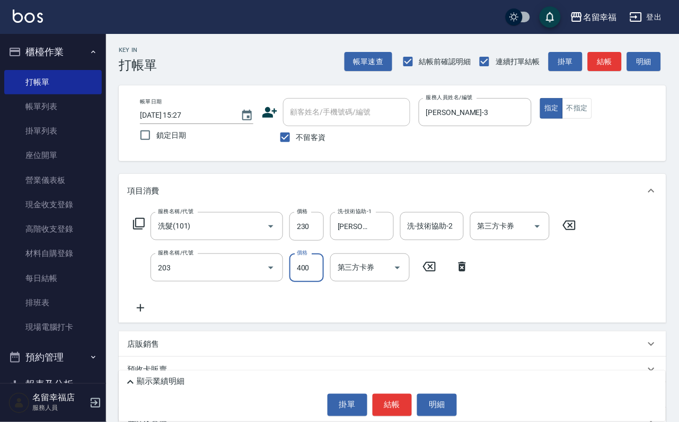
type input "指定單剪(203)"
type input "250"
click at [398, 394] on button "結帳" at bounding box center [393, 405] width 40 height 22
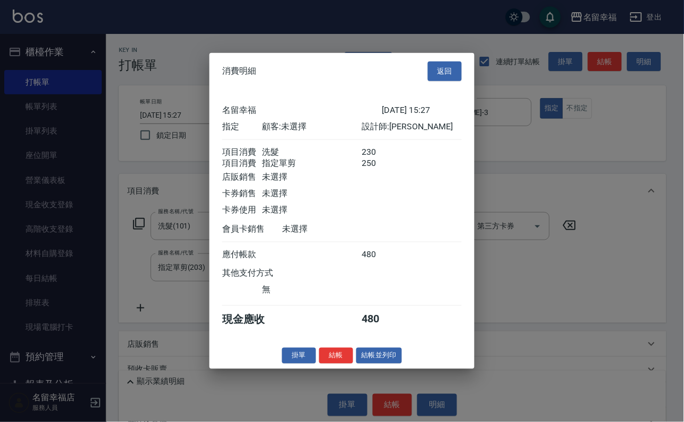
scroll to position [159, 0]
click at [328, 364] on button "結帳" at bounding box center [336, 355] width 34 height 16
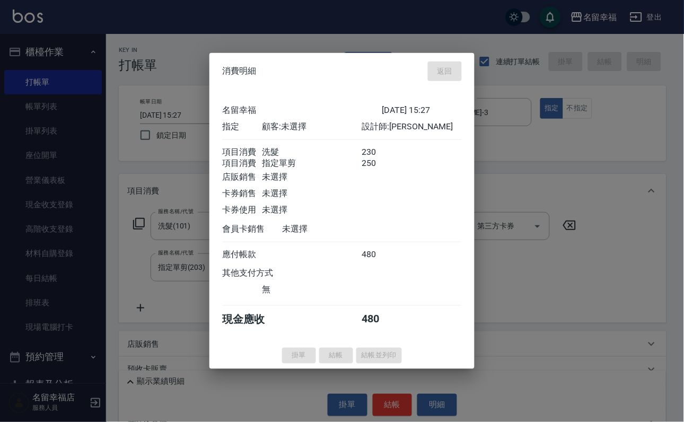
type input "[DATE] 15:28"
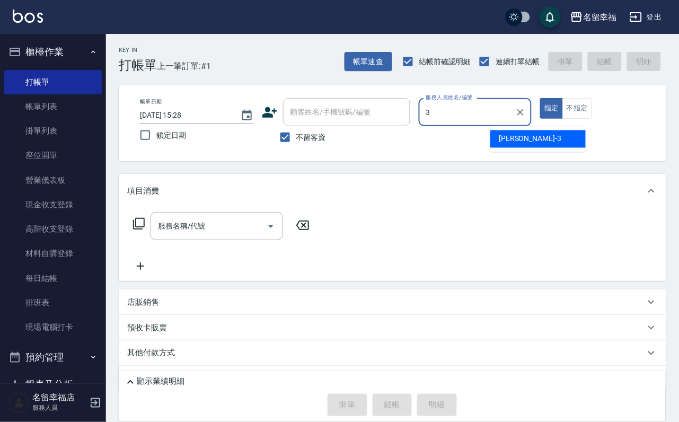
type input "[PERSON_NAME]-3"
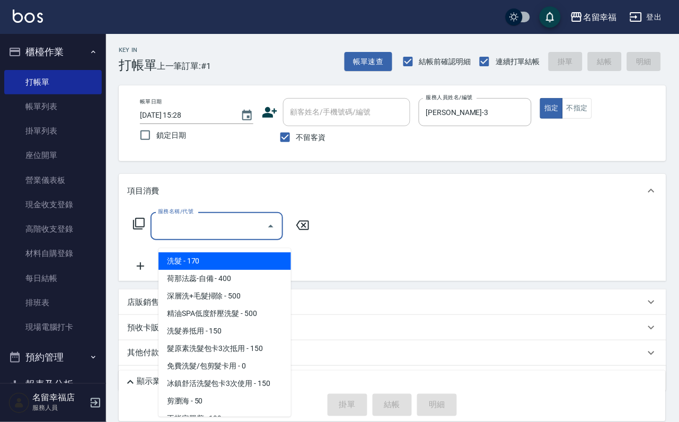
click at [221, 229] on input "服務名稱/代號" at bounding box center [208, 226] width 107 height 19
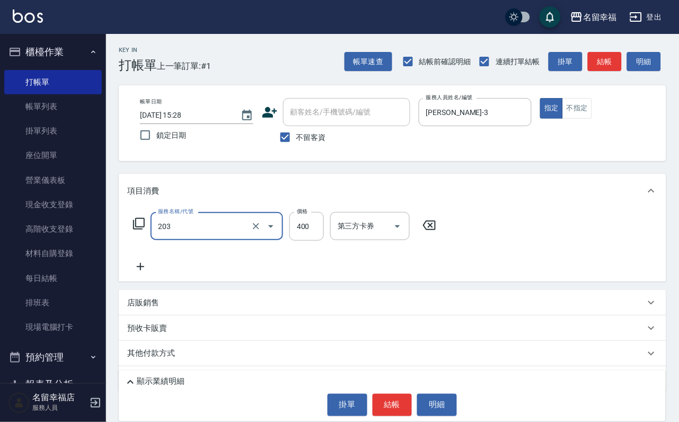
type input "指定單剪(203)"
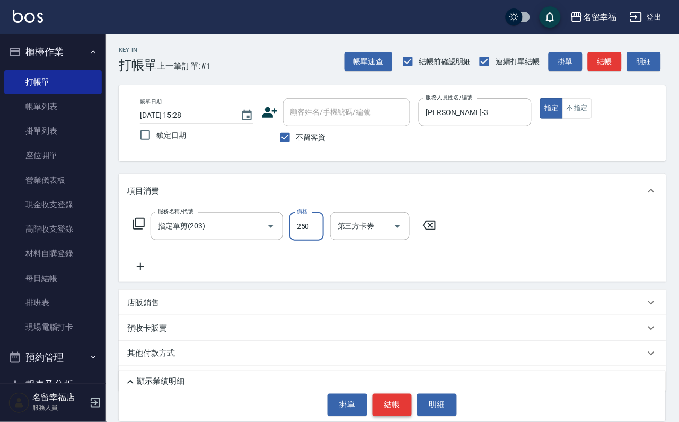
type input "250"
click at [391, 394] on button "結帳" at bounding box center [393, 405] width 40 height 22
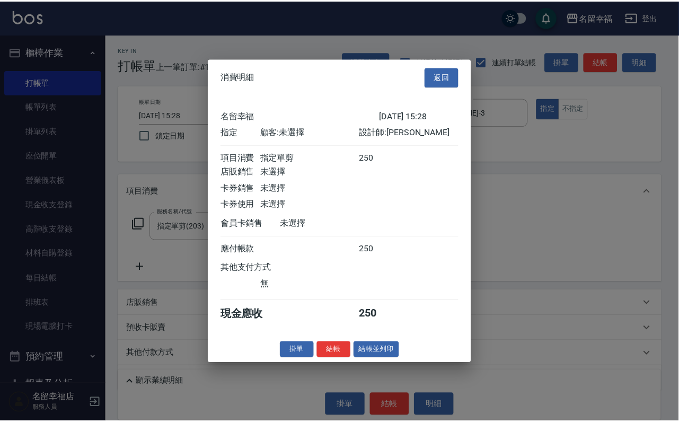
scroll to position [131, 0]
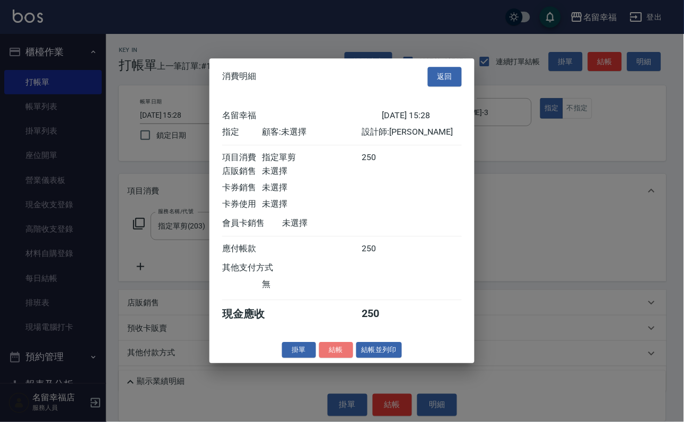
click at [319, 358] on button "結帳" at bounding box center [336, 350] width 34 height 16
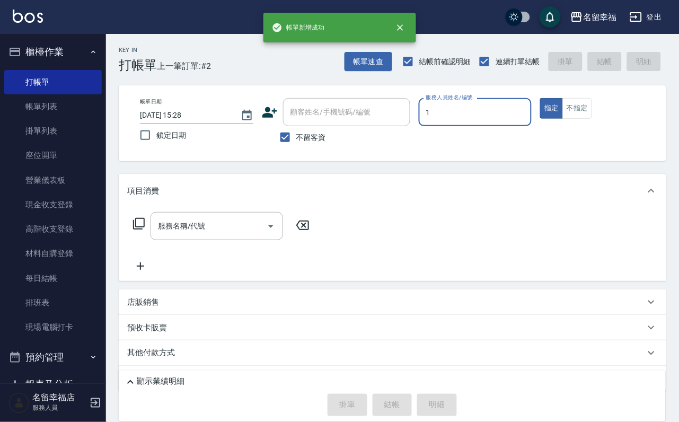
type input "[PERSON_NAME]-1"
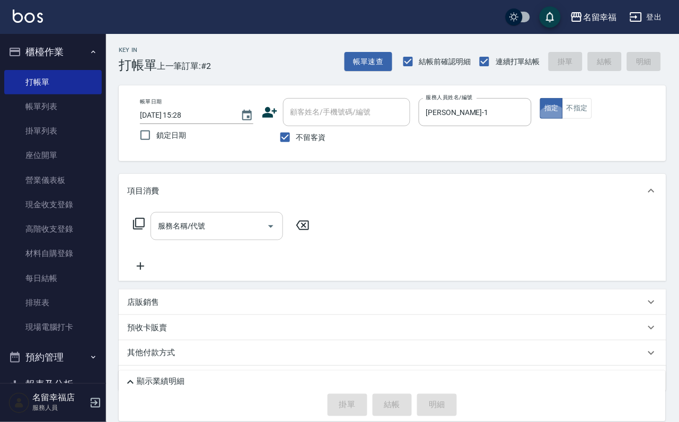
click at [241, 221] on div "服務名稱/代號" at bounding box center [217, 226] width 133 height 28
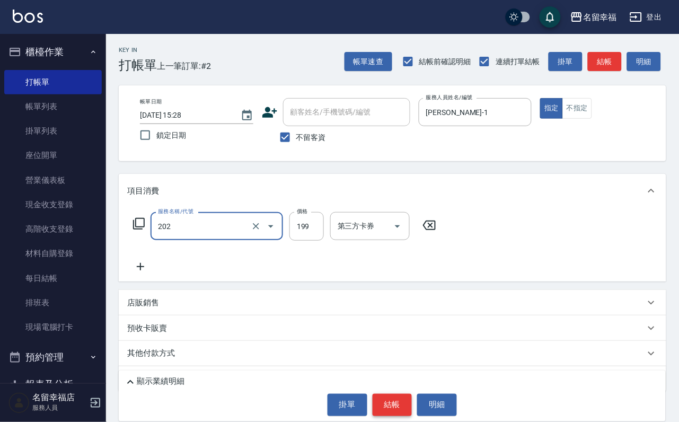
type input "不指定單剪(202)"
drag, startPoint x: 397, startPoint y: 401, endPoint x: 392, endPoint y: 389, distance: 13.1
click at [396, 399] on button "結帳" at bounding box center [393, 405] width 40 height 22
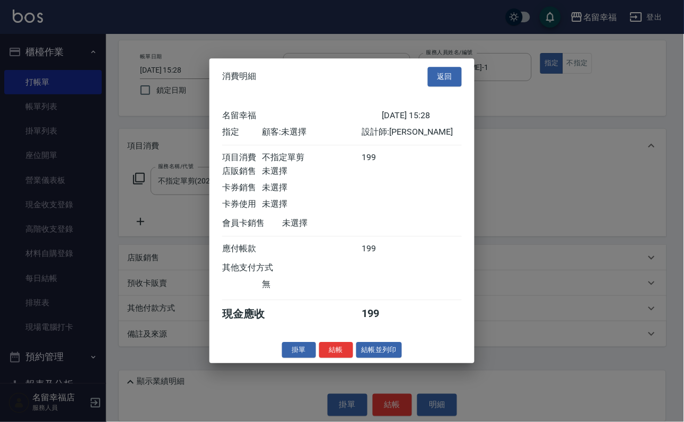
click at [321, 358] on button "結帳" at bounding box center [336, 350] width 34 height 16
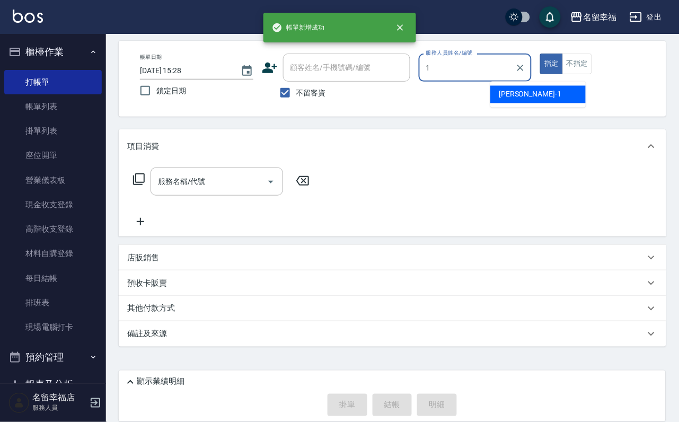
type input "[PERSON_NAME]-1"
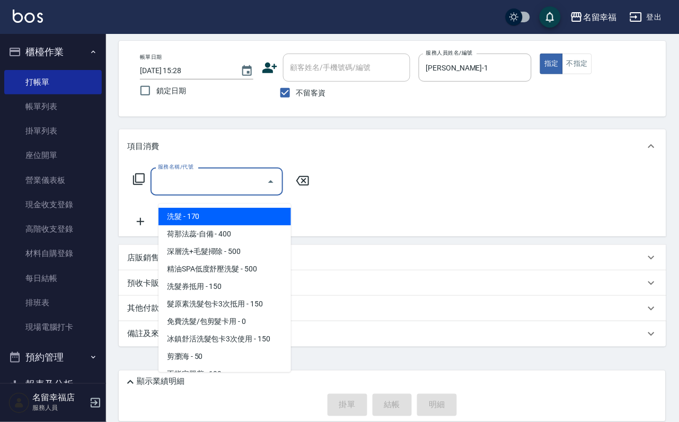
click at [245, 176] on input "服務名稱/代號" at bounding box center [208, 181] width 107 height 19
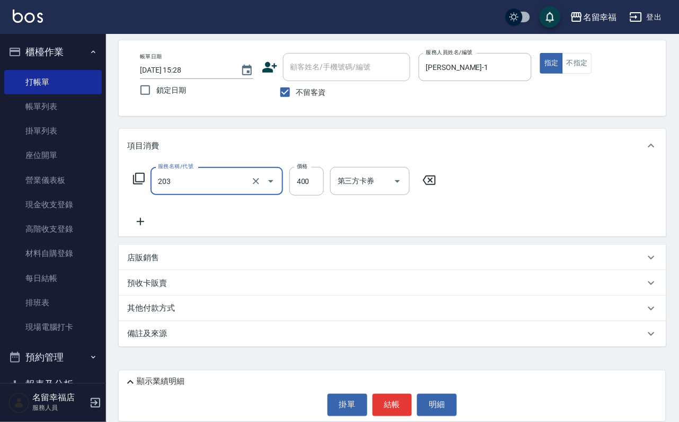
type input "指定單剪(203)"
type input "168"
click at [387, 401] on button "結帳" at bounding box center [393, 405] width 40 height 22
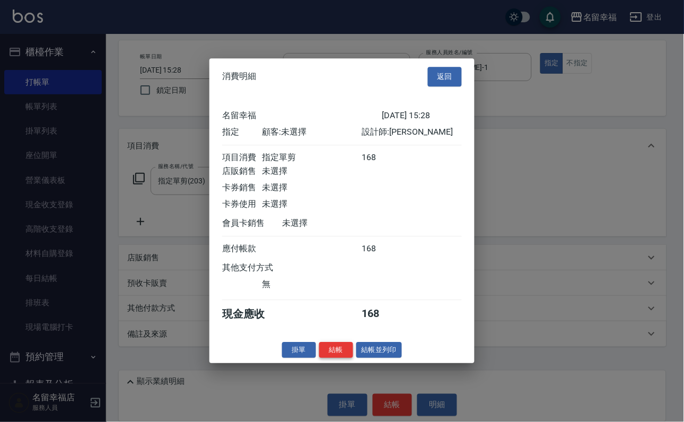
click at [321, 358] on button "結帳" at bounding box center [336, 350] width 34 height 16
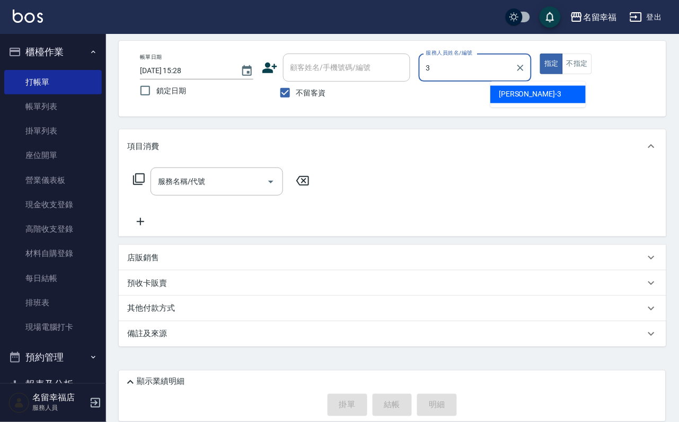
type input "[PERSON_NAME]-3"
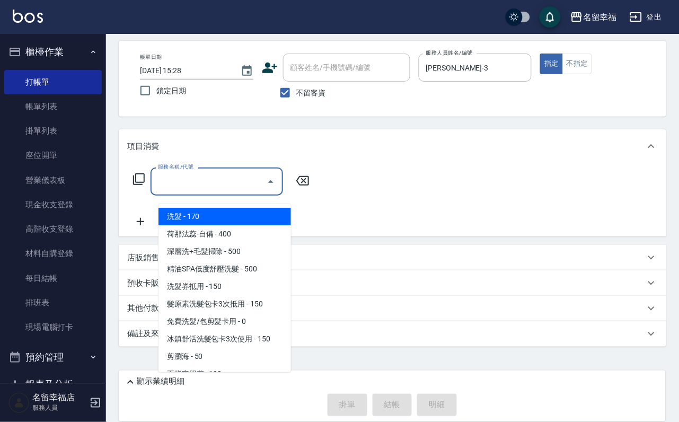
click at [189, 173] on input "服務名稱/代號" at bounding box center [208, 181] width 107 height 19
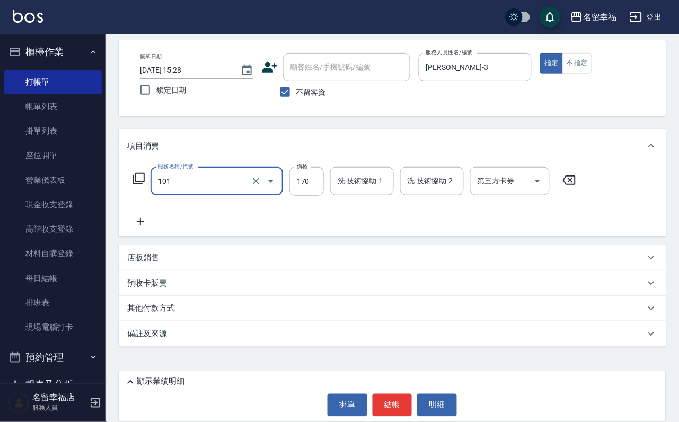
type input "洗髮(101)"
type input "250"
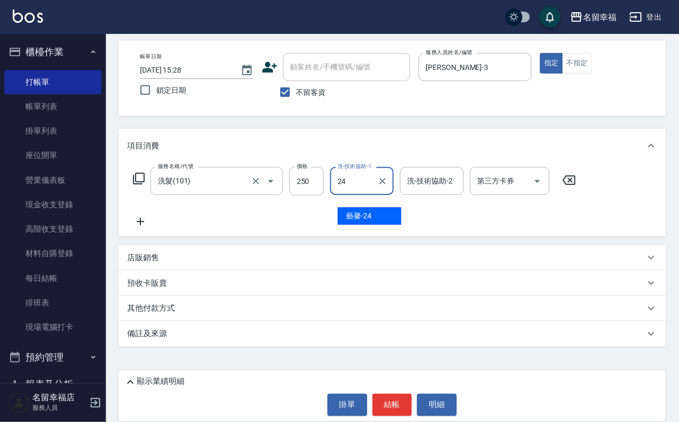
type input "藝馨-24"
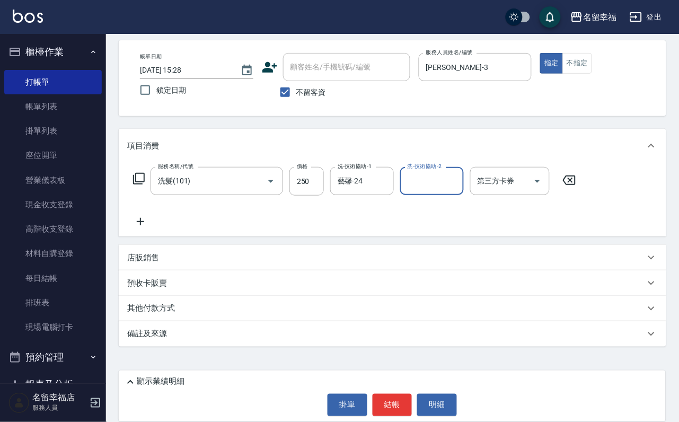
drag, startPoint x: 136, startPoint y: 216, endPoint x: 122, endPoint y: 196, distance: 24.0
click at [135, 215] on icon at bounding box center [140, 221] width 27 height 13
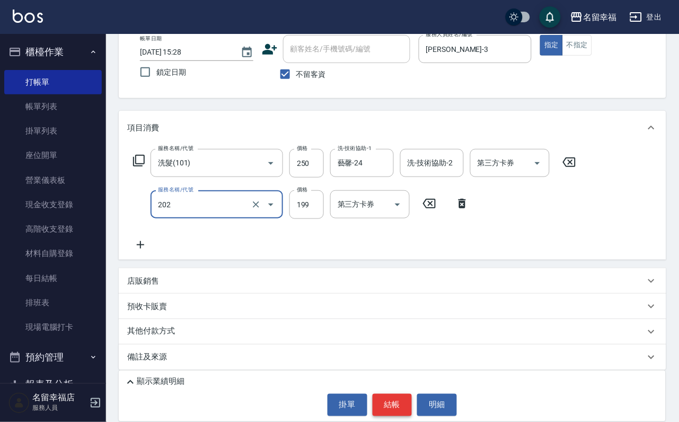
type input "不指定單剪(202)"
click at [373, 402] on button "結帳" at bounding box center [393, 405] width 40 height 22
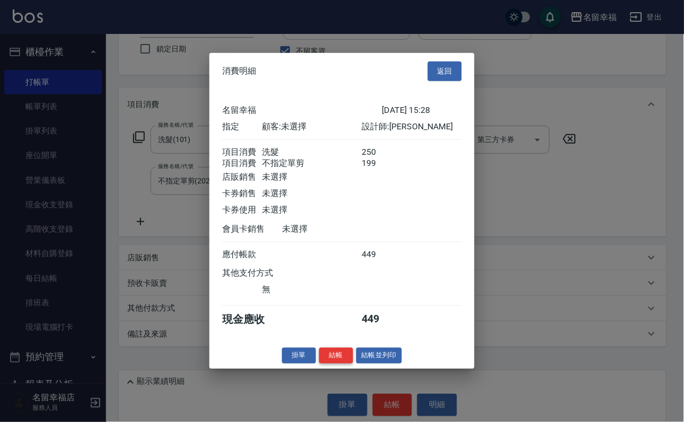
scroll to position [171, 0]
click at [319, 364] on button "結帳" at bounding box center [336, 355] width 34 height 16
type input "[DATE] 15:29"
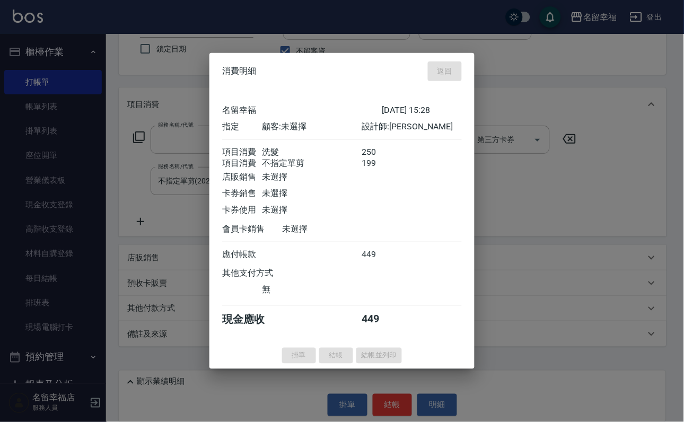
scroll to position [63, 0]
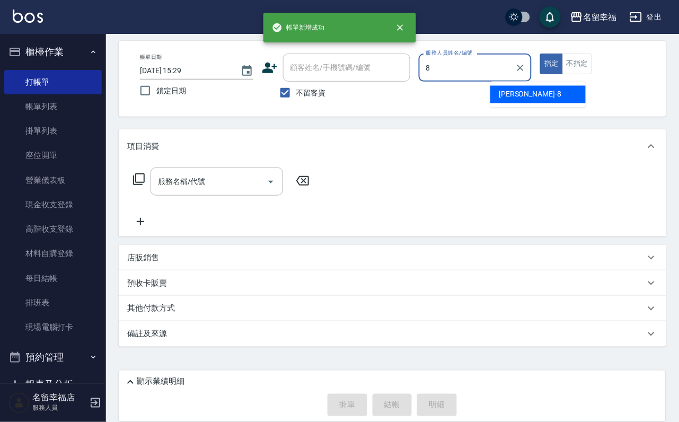
type input "[PERSON_NAME]-8"
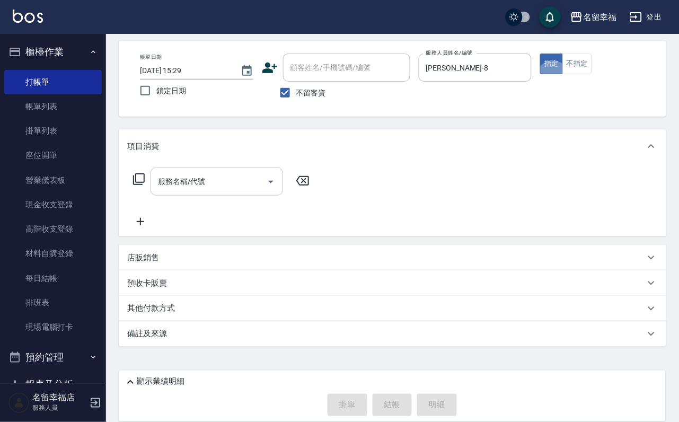
click at [234, 174] on input "服務名稱/代號" at bounding box center [208, 181] width 107 height 19
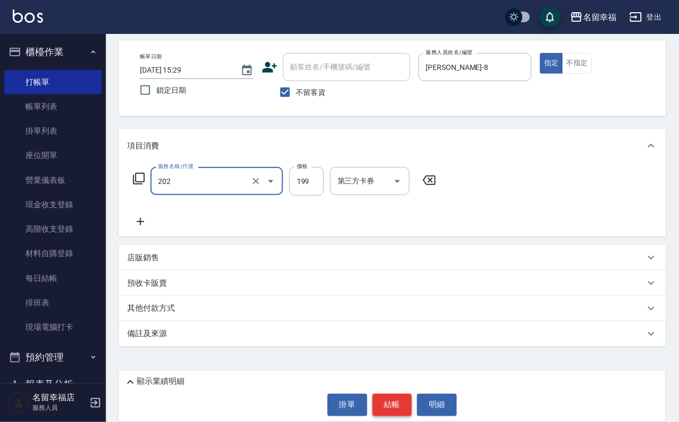
type input "不指定單剪(202)"
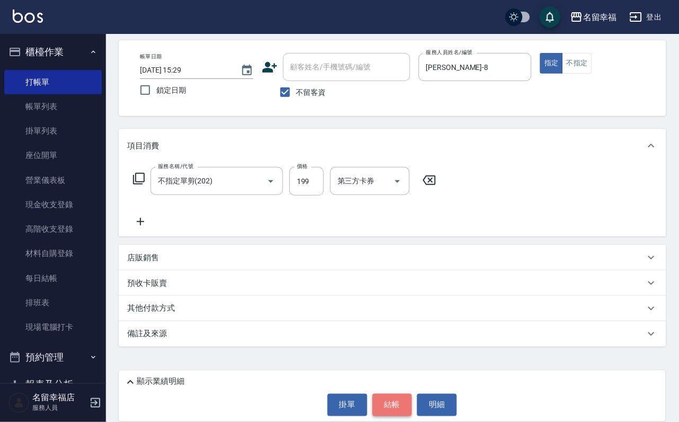
click at [401, 399] on button "結帳" at bounding box center [393, 405] width 40 height 22
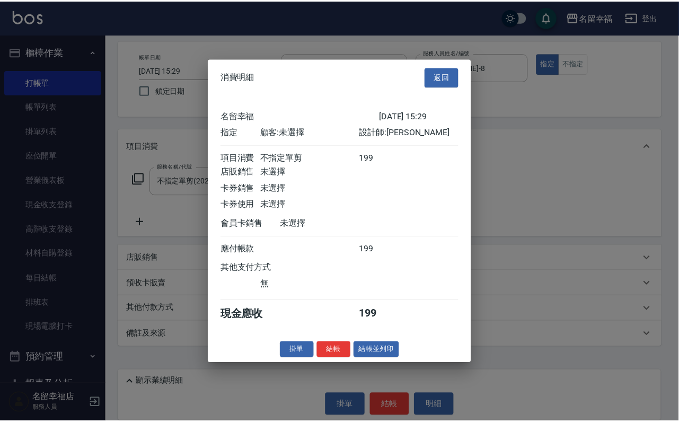
scroll to position [131, 0]
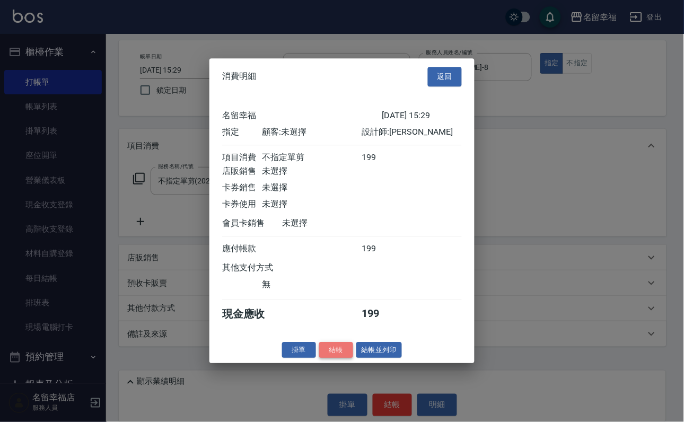
click at [319, 358] on button "結帳" at bounding box center [336, 350] width 34 height 16
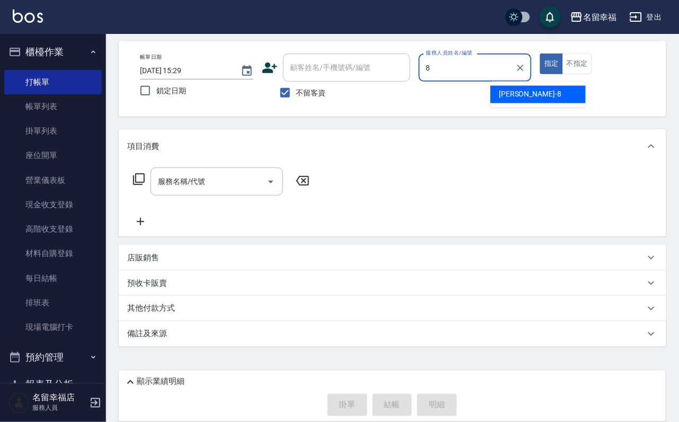
type input "[PERSON_NAME]-8"
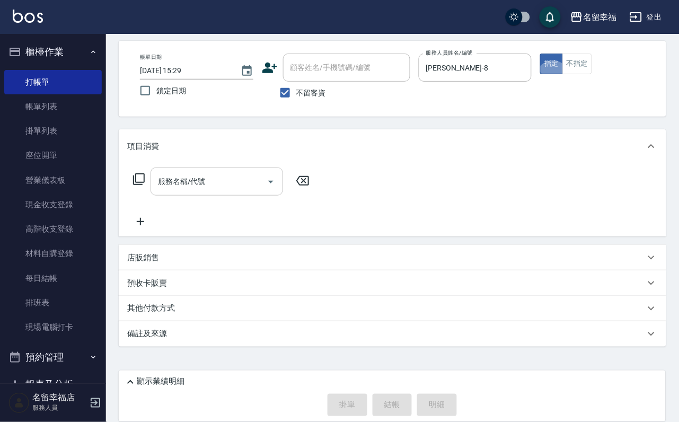
click at [203, 177] on input "服務名稱/代號" at bounding box center [208, 181] width 107 height 19
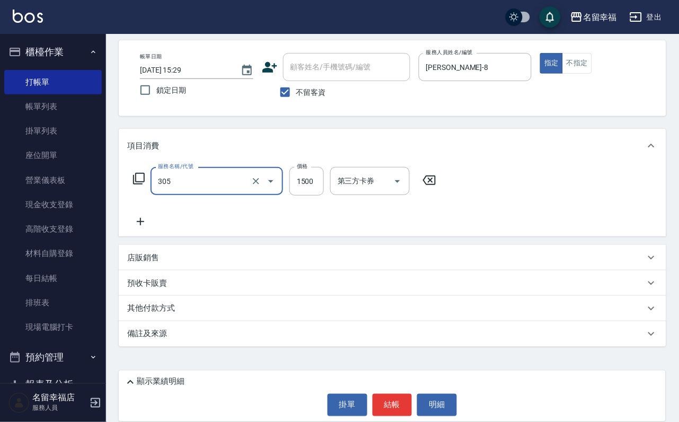
type input "設計燙髮1500(305)"
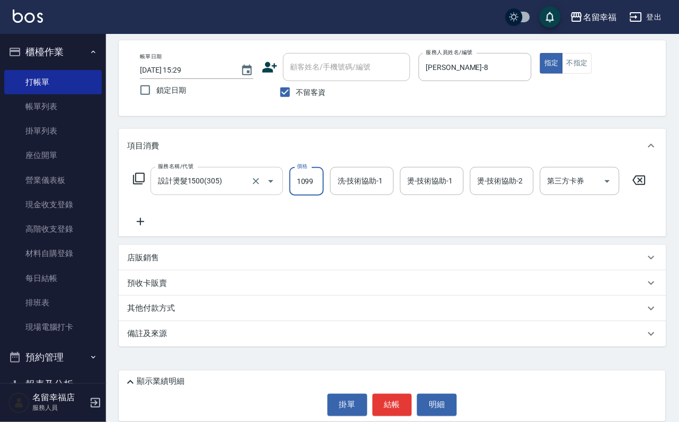
scroll to position [0, 1]
type input "1099"
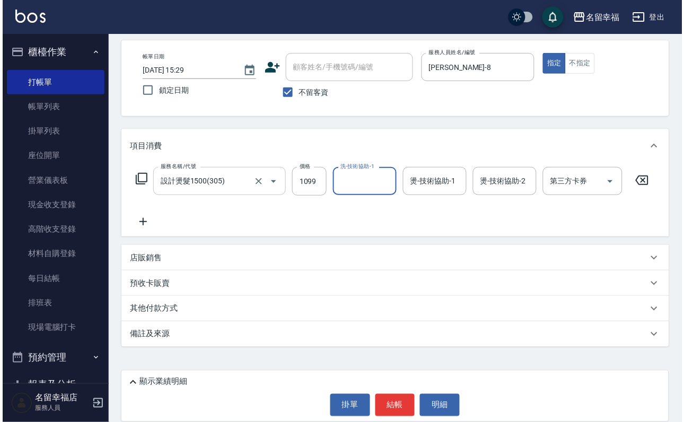
scroll to position [0, 0]
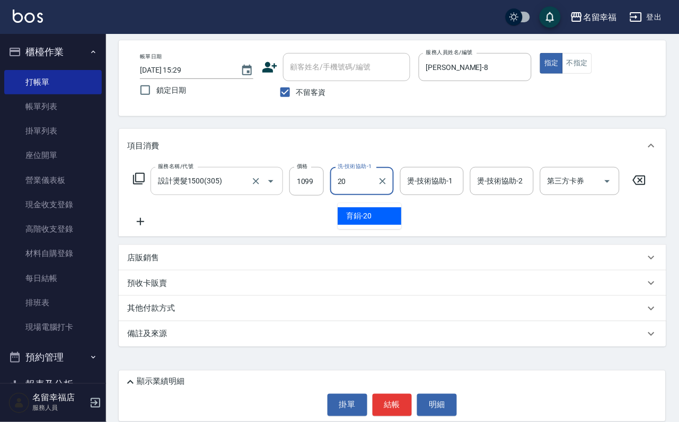
type input "育鋗-20"
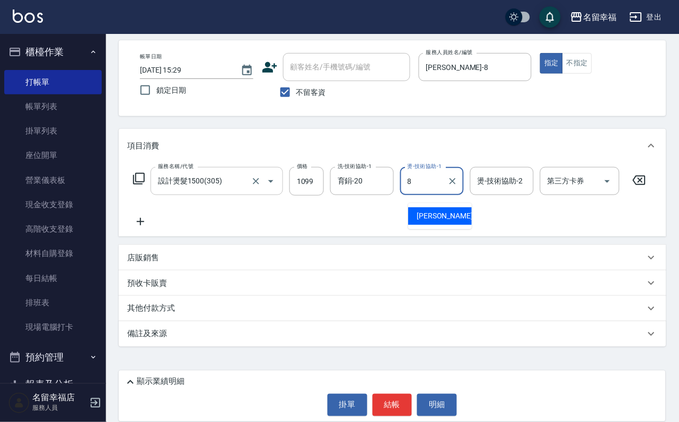
type input "[PERSON_NAME]-8"
click at [145, 173] on icon at bounding box center [139, 179] width 12 height 12
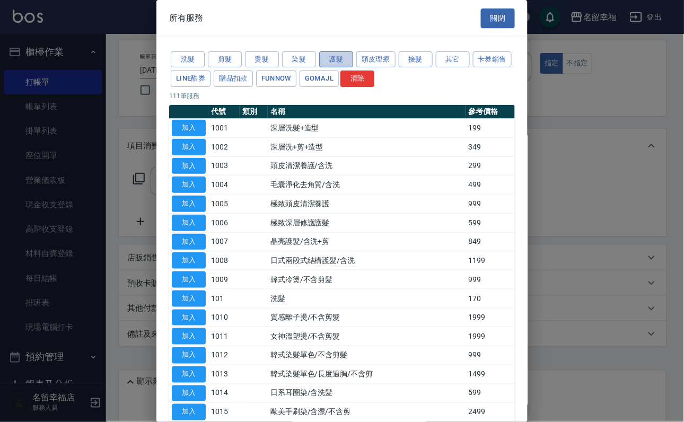
click at [342, 65] on button "護髮" at bounding box center [336, 59] width 34 height 16
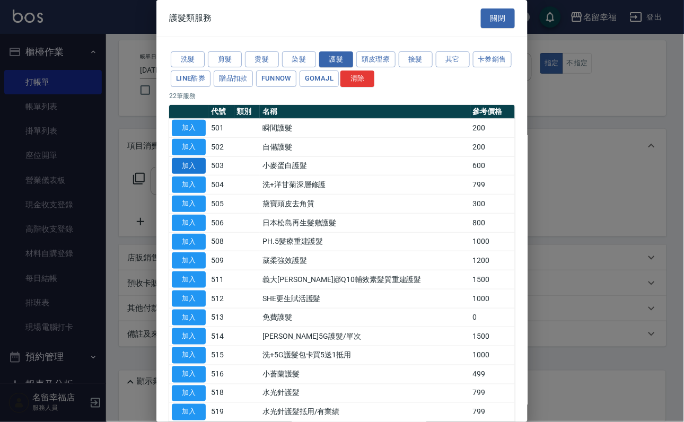
click at [175, 174] on button "加入" at bounding box center [189, 166] width 34 height 16
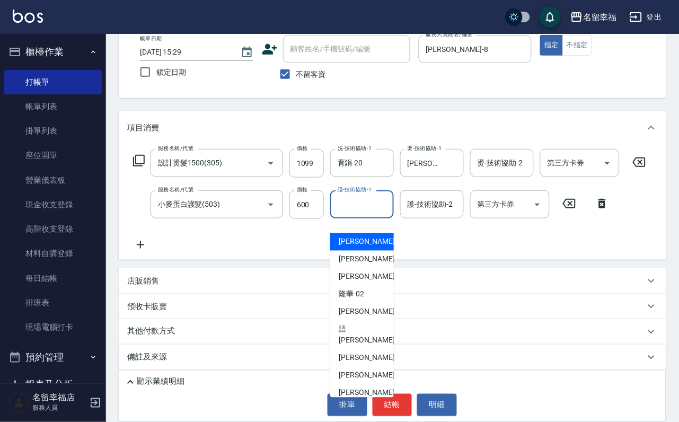
click at [349, 214] on input "護-技術協助-1" at bounding box center [362, 204] width 54 height 19
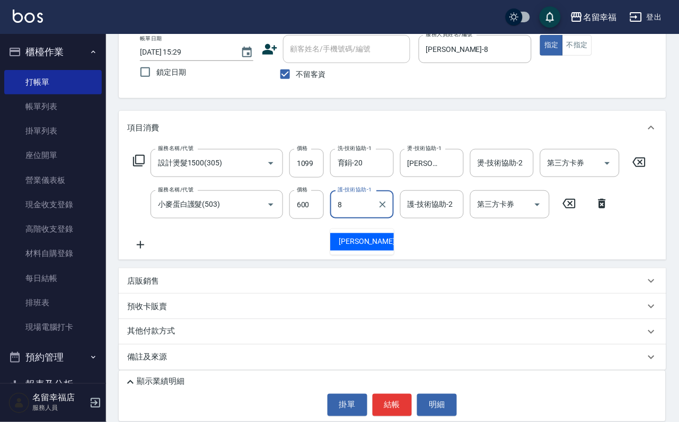
type input "[PERSON_NAME]-8"
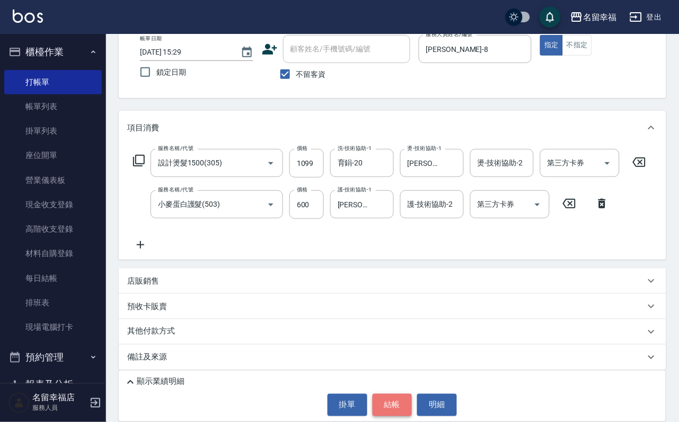
click at [390, 394] on button "結帳" at bounding box center [393, 405] width 40 height 22
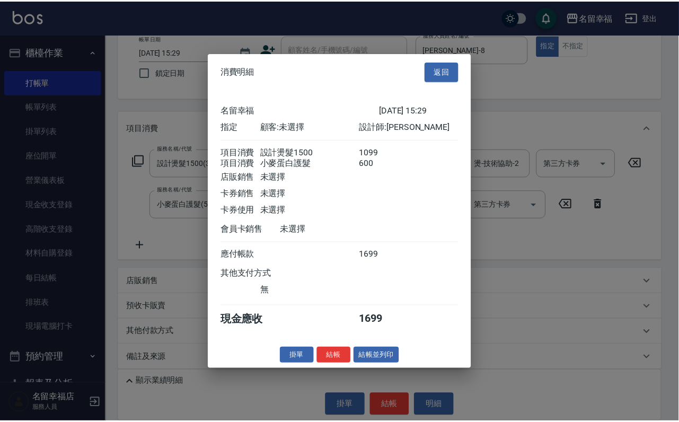
scroll to position [171, 0]
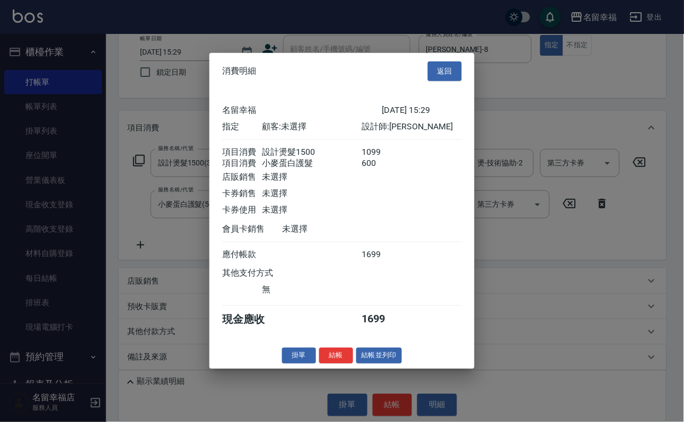
click at [323, 364] on button "結帳" at bounding box center [336, 355] width 34 height 16
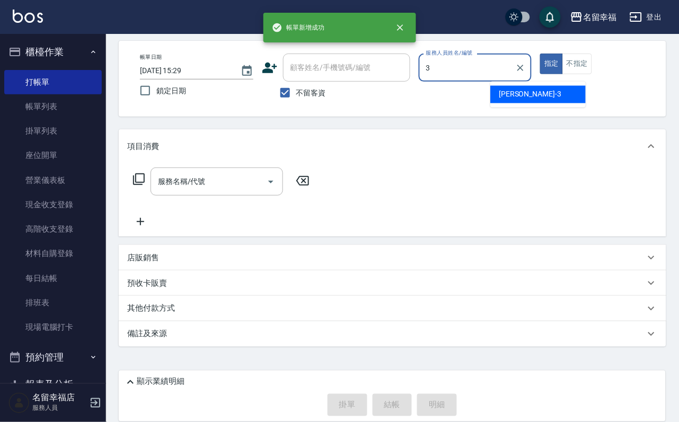
type input "[PERSON_NAME]-3"
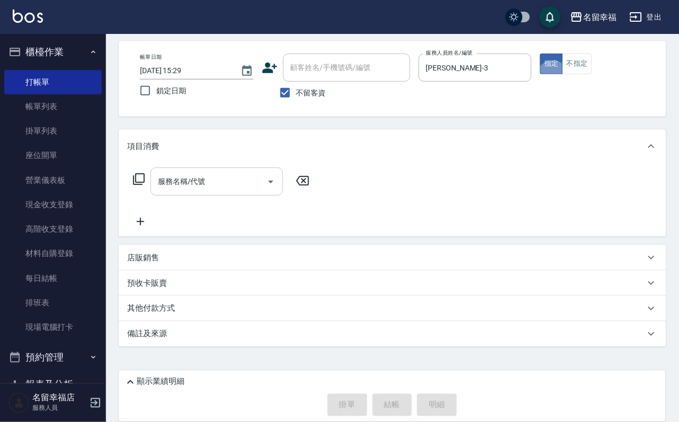
click at [248, 172] on input "服務名稱/代號" at bounding box center [208, 181] width 107 height 19
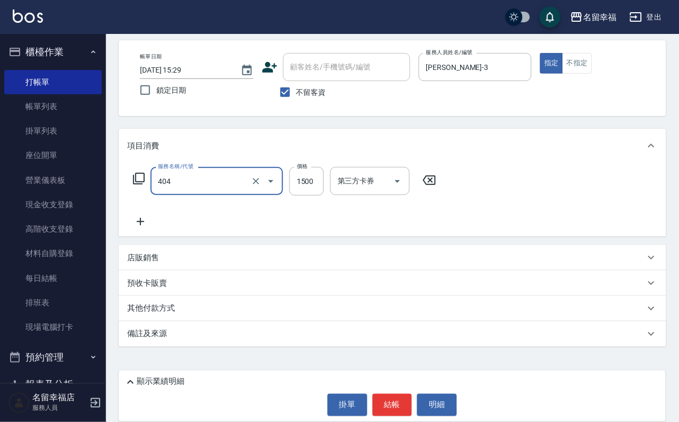
type input "設計染髮(404)"
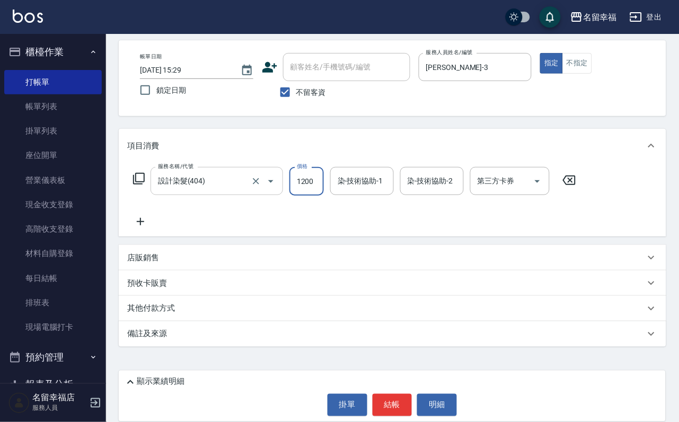
scroll to position [0, 1]
type input "1200"
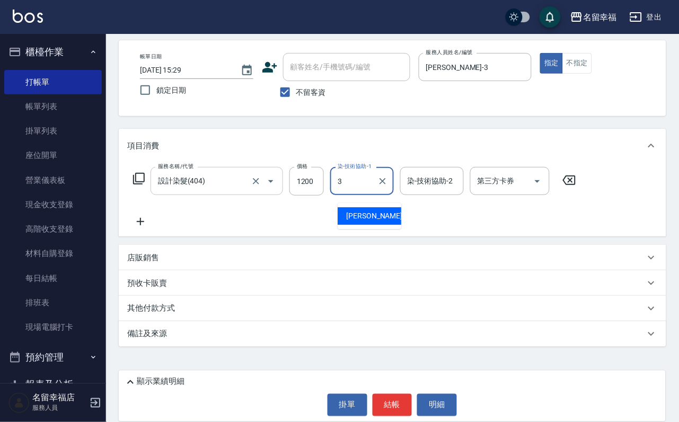
type input "[PERSON_NAME]-3"
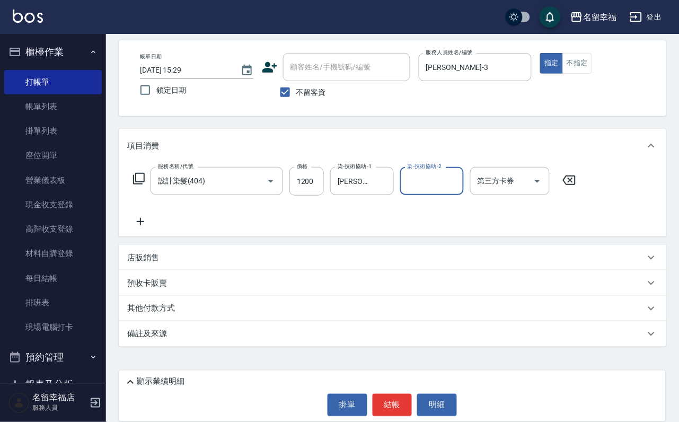
click at [148, 215] on icon at bounding box center [140, 221] width 27 height 13
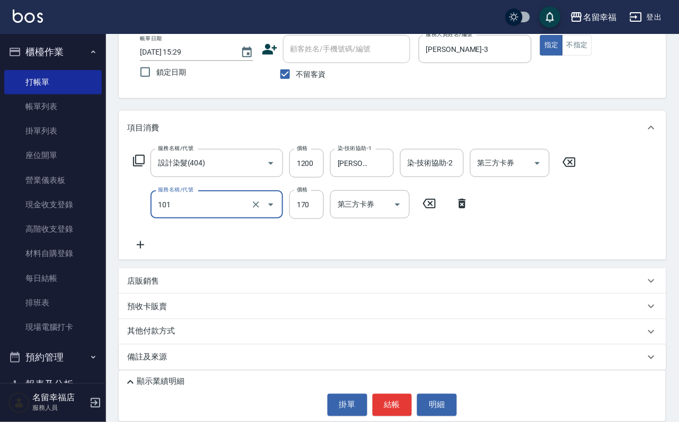
type input "洗髮(101)"
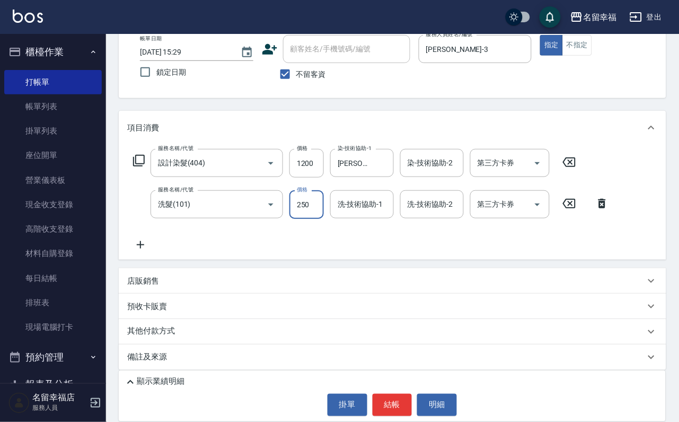
type input "250"
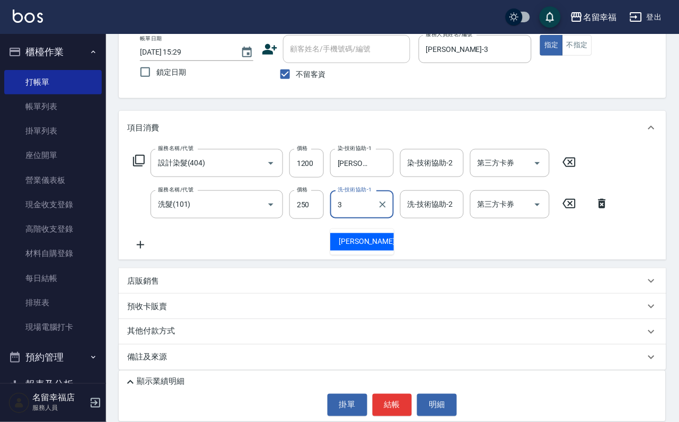
type input "[PERSON_NAME]-3"
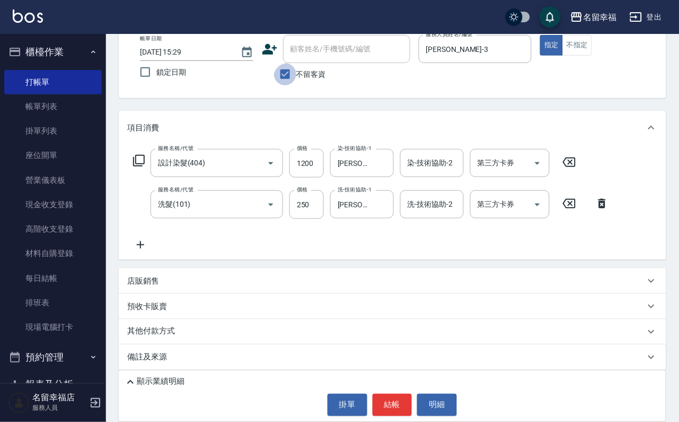
click at [287, 80] on input "不留客資" at bounding box center [285, 74] width 22 height 22
checkbox input "false"
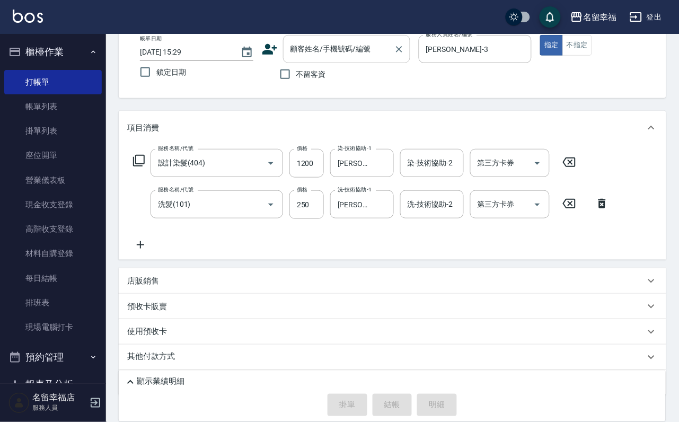
click at [304, 47] on input "顧客姓名/手機號碼/編號" at bounding box center [339, 49] width 102 height 19
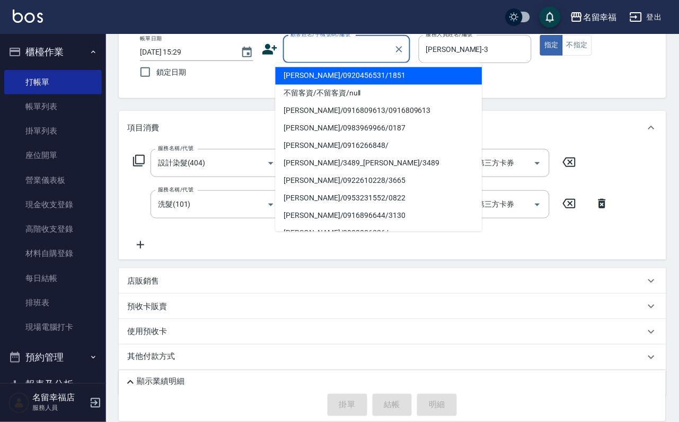
click at [309, 68] on li "[PERSON_NAME]/0920456531/1851" at bounding box center [379, 75] width 207 height 17
type input "[PERSON_NAME]/0920456531/1851"
type input "語[PERSON_NAME]-6"
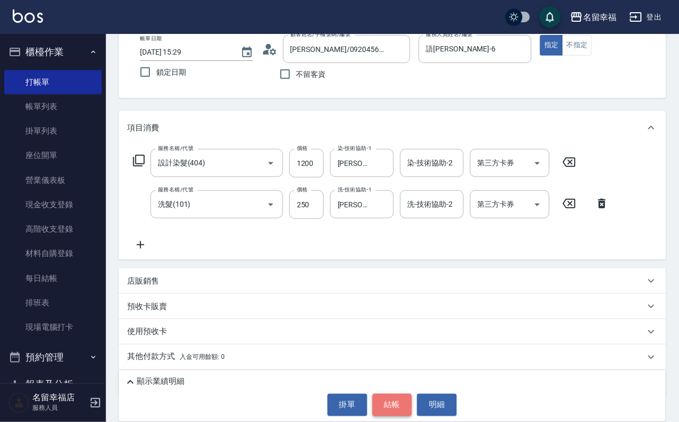
click at [396, 401] on button "結帳" at bounding box center [393, 405] width 40 height 22
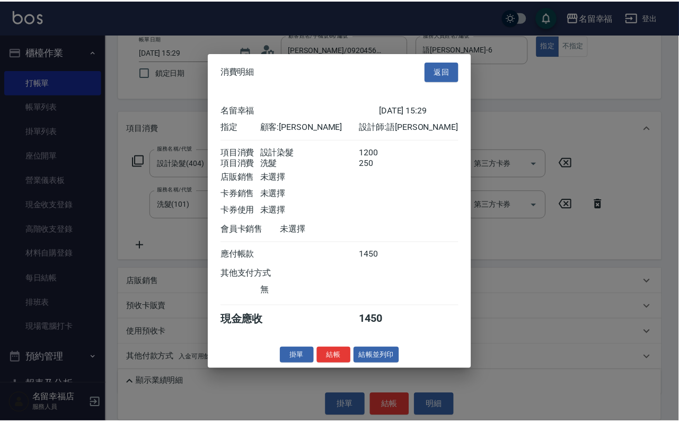
scroll to position [171, 0]
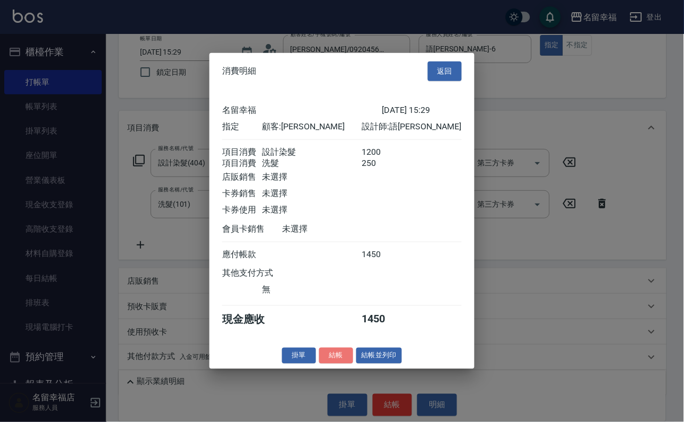
click at [331, 364] on button "結帳" at bounding box center [336, 355] width 34 height 16
type input "[DATE] 15:30"
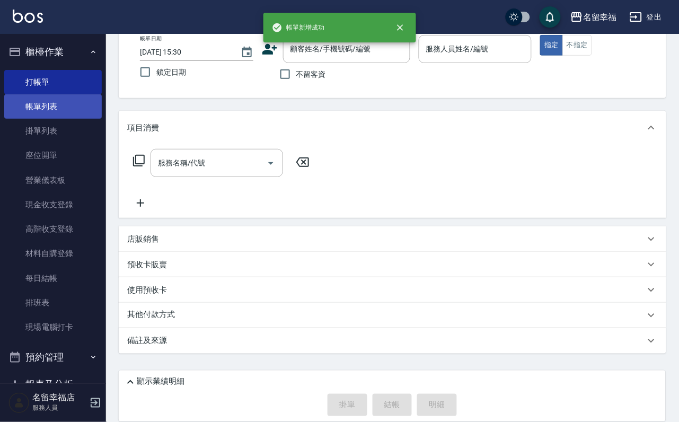
click at [44, 109] on link "帳單列表" at bounding box center [53, 106] width 98 height 24
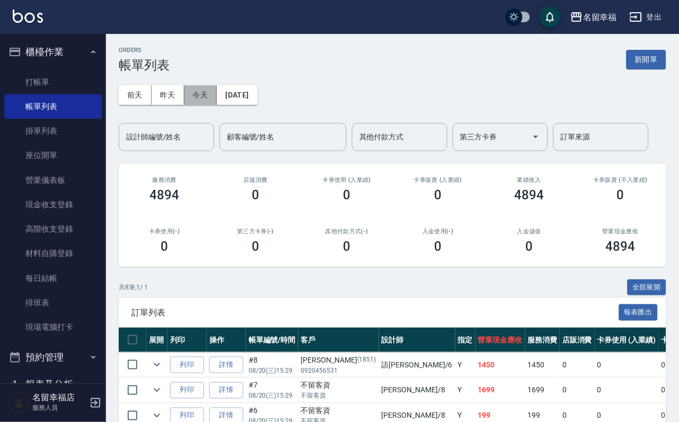
drag, startPoint x: 208, startPoint y: 92, endPoint x: 206, endPoint y: 98, distance: 6.4
click at [208, 92] on button "今天" at bounding box center [201, 95] width 33 height 20
click at [211, 96] on button "今天" at bounding box center [201, 95] width 33 height 20
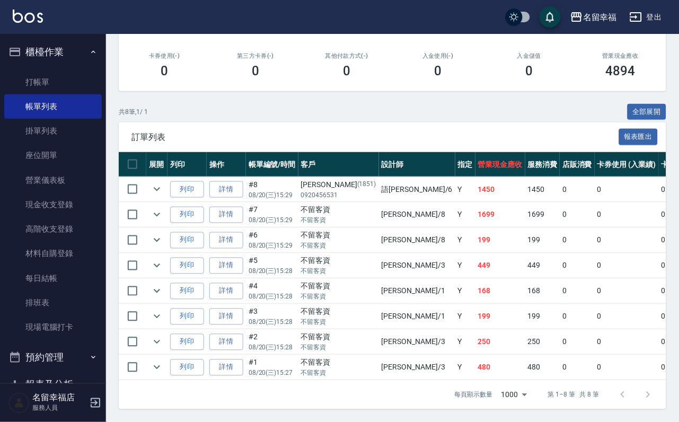
scroll to position [290, 0]
drag, startPoint x: 59, startPoint y: 77, endPoint x: 54, endPoint y: 76, distance: 6.0
click at [59, 77] on link "打帳單" at bounding box center [53, 82] width 98 height 24
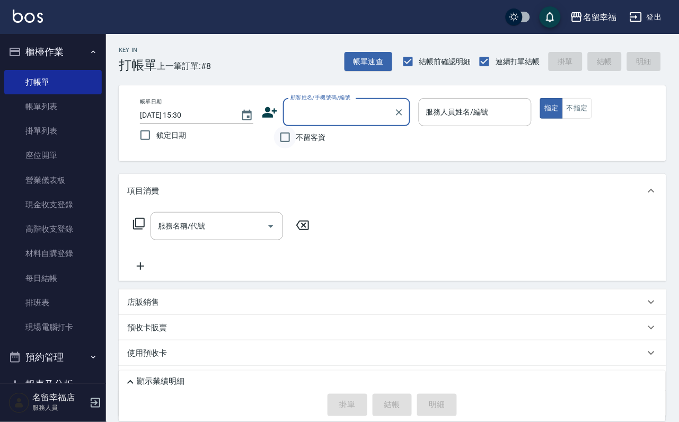
click at [284, 136] on input "不留客資" at bounding box center [285, 137] width 22 height 22
checkbox input "true"
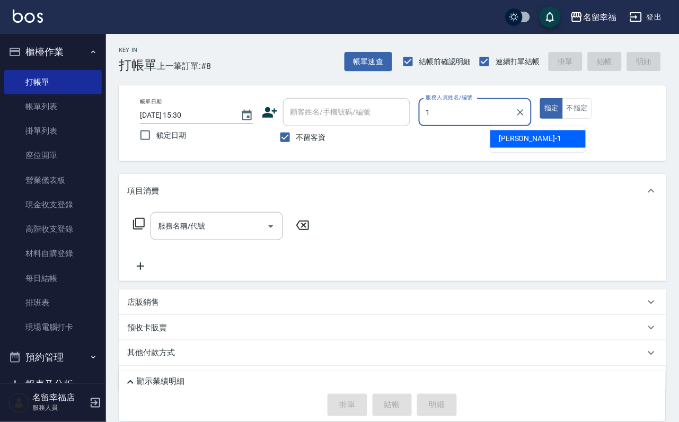
type input "[PERSON_NAME]-1"
type button "true"
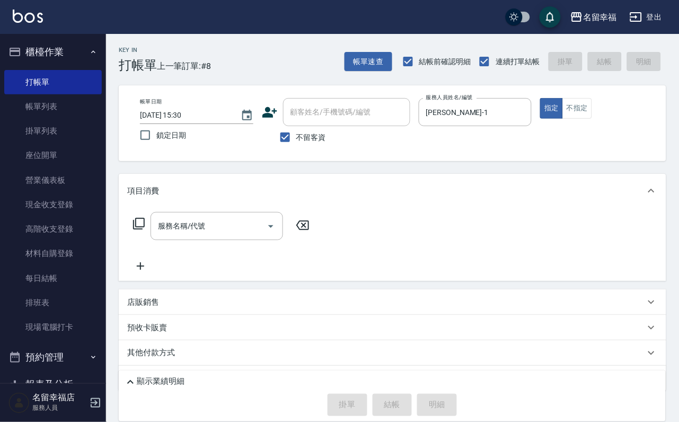
click at [139, 230] on icon at bounding box center [139, 223] width 13 height 13
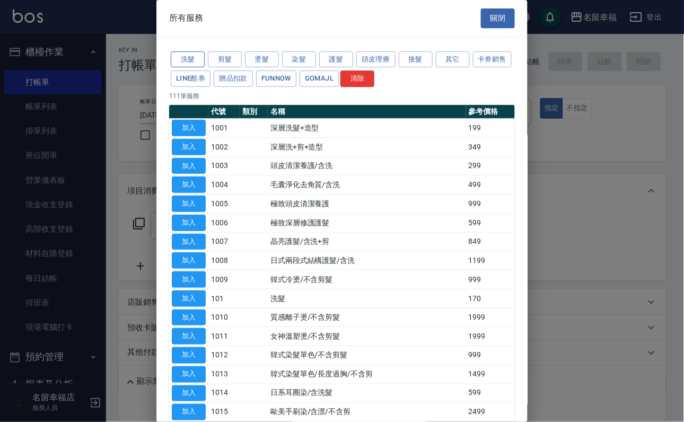
click at [192, 64] on button "洗髮" at bounding box center [188, 59] width 34 height 16
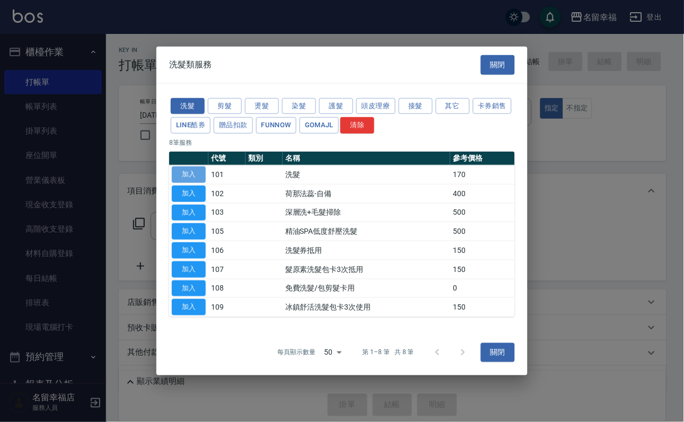
click at [184, 167] on button "加入" at bounding box center [189, 175] width 34 height 16
type input "洗髮(101)"
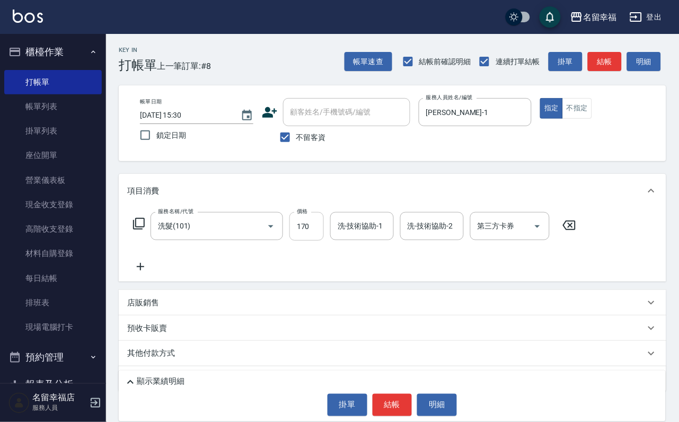
click at [317, 235] on input "170" at bounding box center [307, 226] width 34 height 29
type input "230"
type input "藝馨-24"
click at [384, 408] on button "結帳" at bounding box center [393, 405] width 40 height 22
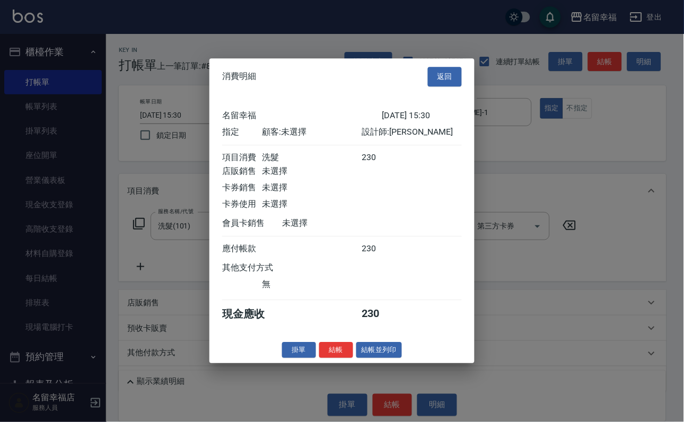
scroll to position [131, 0]
click at [532, 396] on div at bounding box center [342, 211] width 684 height 422
click at [151, 362] on div at bounding box center [342, 211] width 684 height 422
click at [152, 362] on div at bounding box center [342, 211] width 684 height 422
click at [395, 358] on button "結帳並列印" at bounding box center [379, 350] width 46 height 16
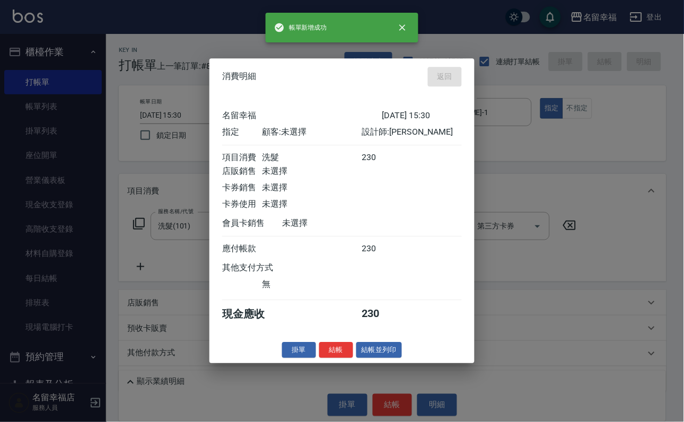
type input "[DATE] 15:32"
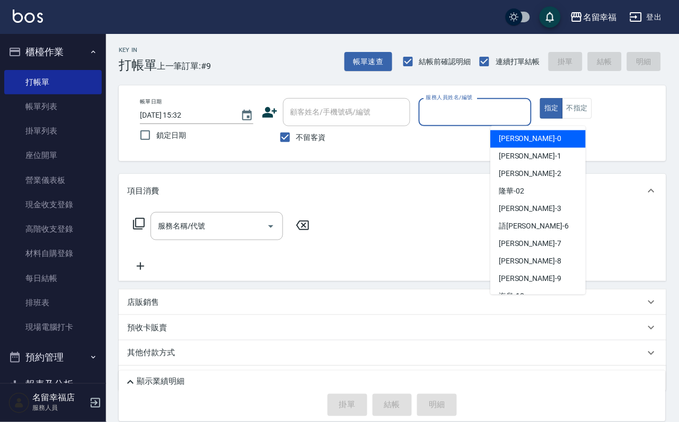
click at [526, 103] on input "服務人員姓名/編號" at bounding box center [476, 112] width 104 height 19
click at [536, 155] on div "[PERSON_NAME] -1" at bounding box center [538, 156] width 95 height 17
type input "[PERSON_NAME]-1"
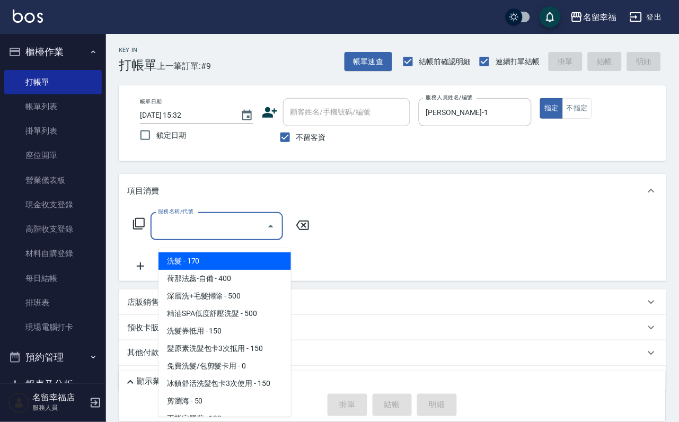
click at [255, 226] on input "服務名稱/代號" at bounding box center [208, 226] width 107 height 19
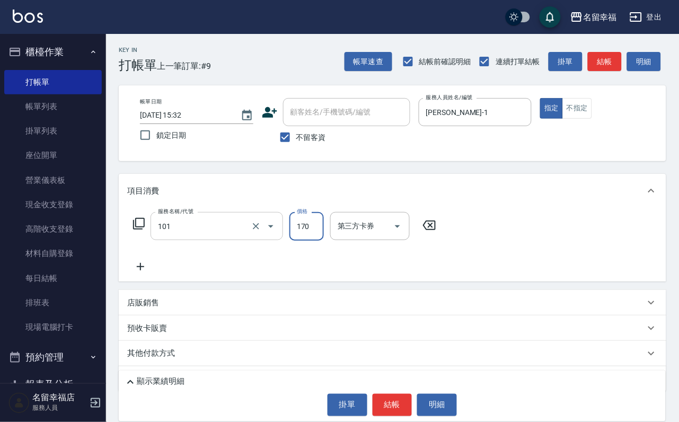
type input "洗髮(101)"
type input "250"
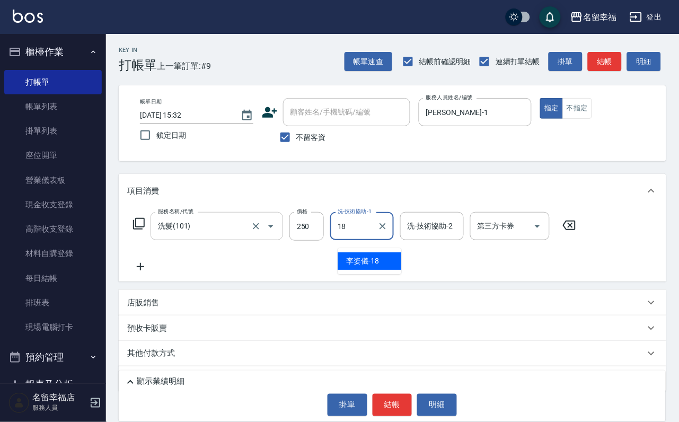
type input "[PERSON_NAME]-18"
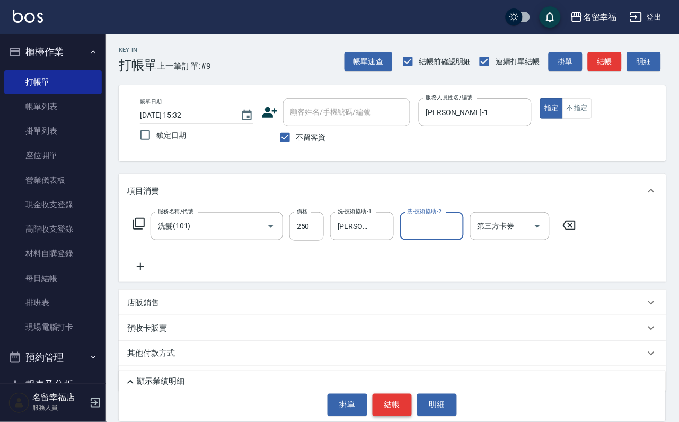
click at [413, 398] on button "結帳" at bounding box center [393, 405] width 40 height 22
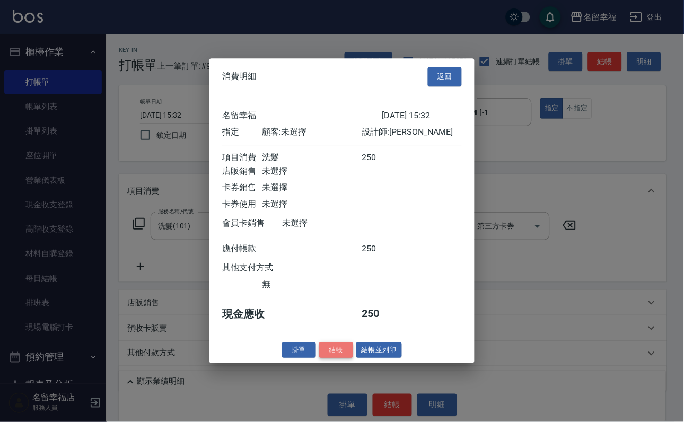
click at [336, 358] on button "結帳" at bounding box center [336, 350] width 34 height 16
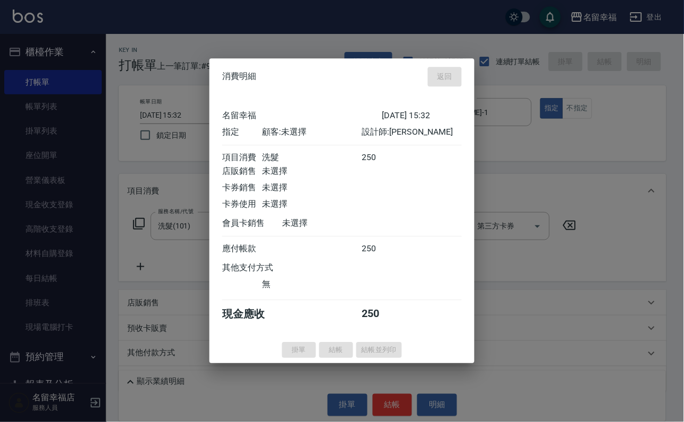
type input "[DATE] 15:40"
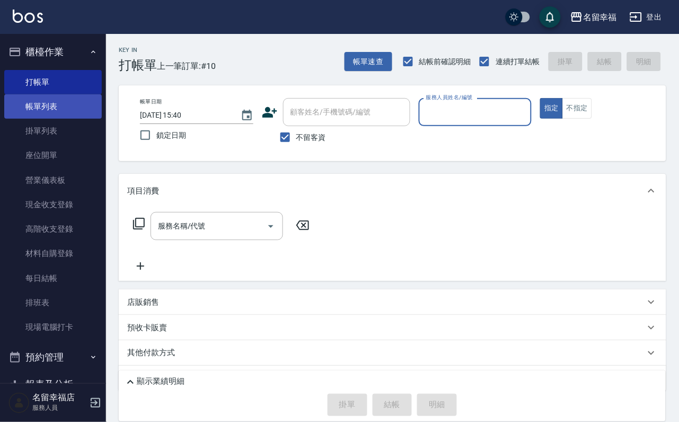
click at [25, 112] on link "帳單列表" at bounding box center [53, 106] width 98 height 24
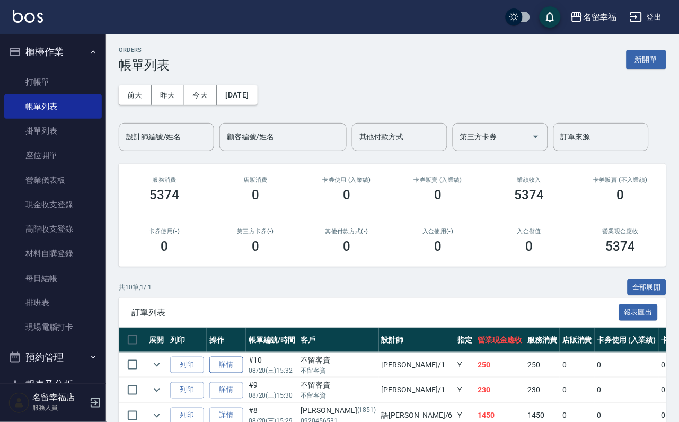
click at [234, 373] on link "詳情" at bounding box center [226, 365] width 34 height 16
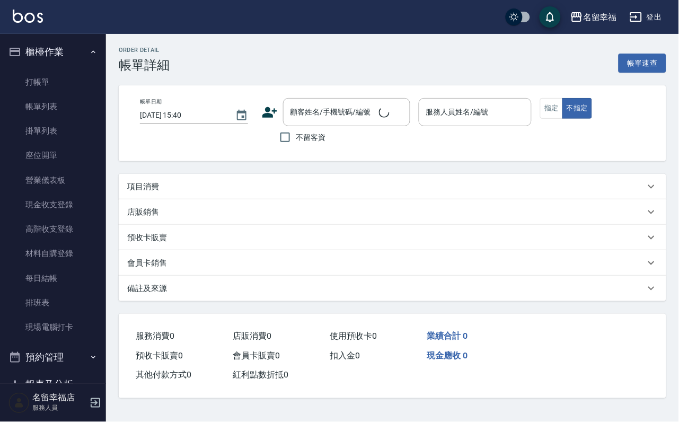
type input "[DATE] 15:32"
checkbox input "true"
type input "[PERSON_NAME]-1"
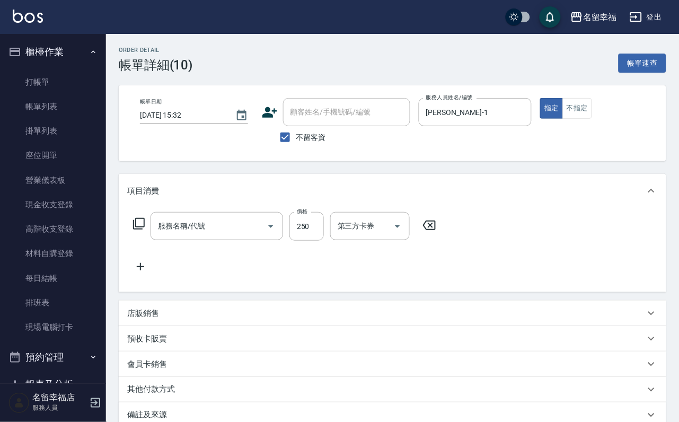
type input "洗髮(101)"
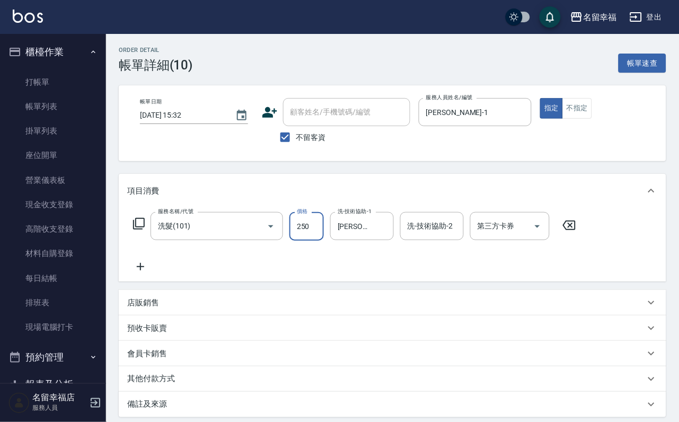
click at [321, 236] on input "250" at bounding box center [307, 226] width 34 height 29
type input "230"
click at [529, 268] on div "服務名稱/代號 洗髮(101) 服務名稱/代號 價格 230 價格 洗-技術協助-1 [PERSON_NAME]-18 洗-技術協助-1 洗-技術協助-2 洗…" at bounding box center [355, 242] width 456 height 61
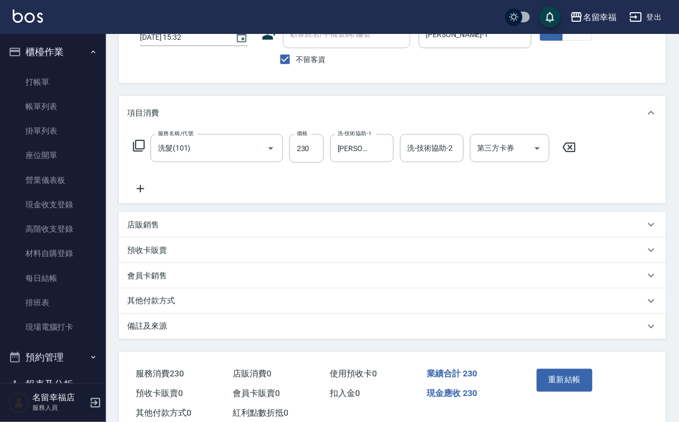
scroll to position [148, 0]
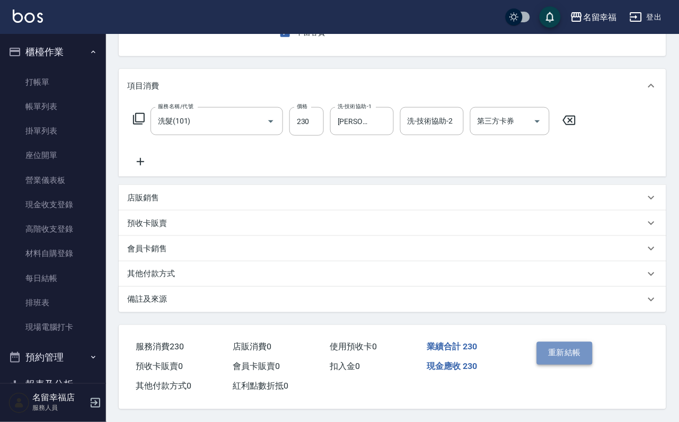
click at [555, 346] on button "重新結帳" at bounding box center [565, 353] width 56 height 22
